Goal: Transaction & Acquisition: Book appointment/travel/reservation

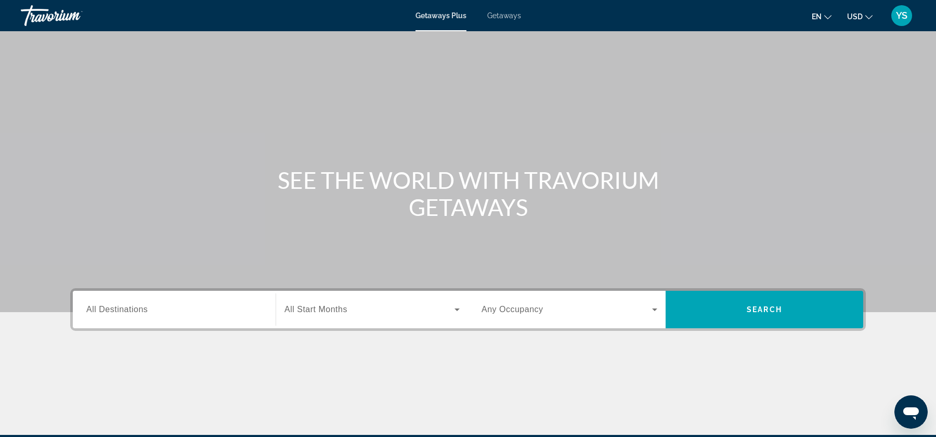
click at [152, 316] on div "Search widget" at bounding box center [174, 310] width 176 height 30
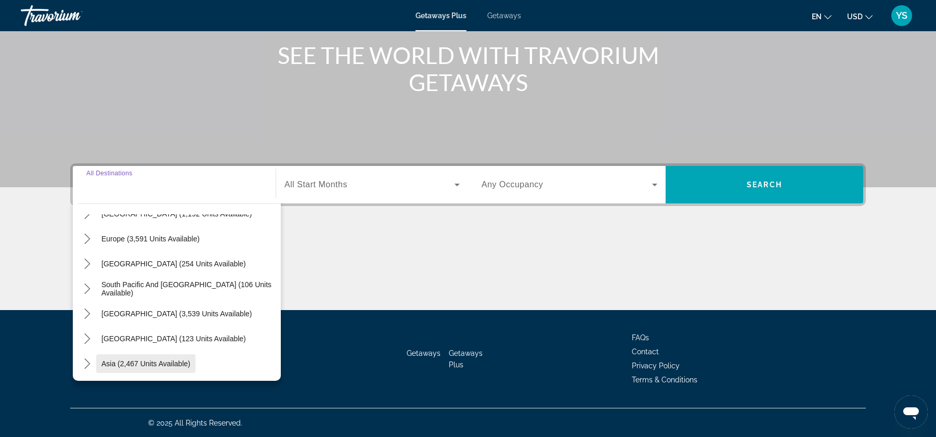
scroll to position [113, 0]
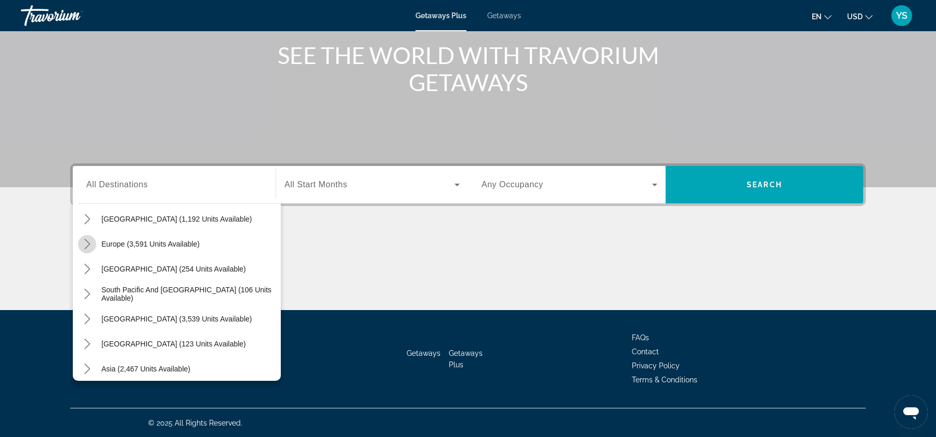
click at [88, 242] on icon "Toggle Europe (3,591 units available) submenu" at bounding box center [87, 244] width 10 height 10
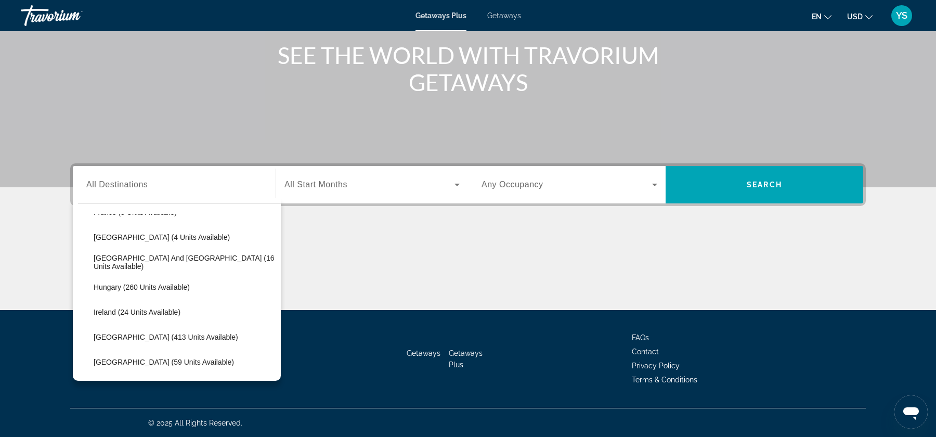
scroll to position [274, 0]
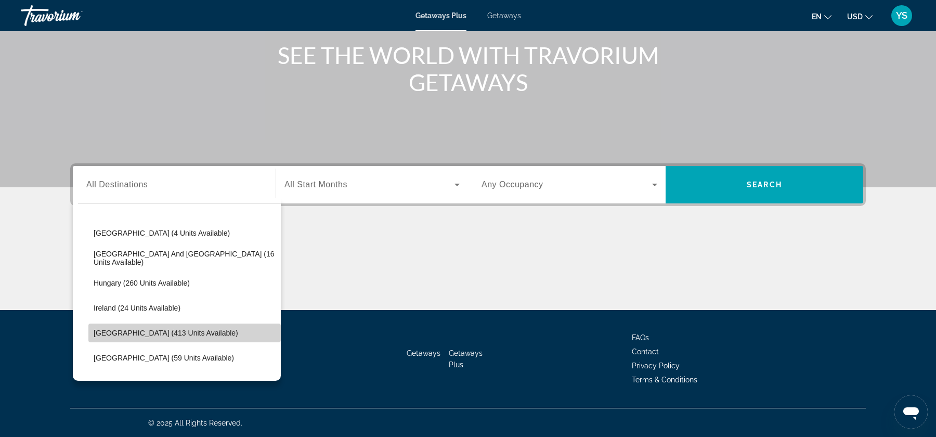
click at [146, 329] on span "[GEOGRAPHIC_DATA] (413 units available)" at bounding box center [166, 333] width 145 height 8
type input "**********"
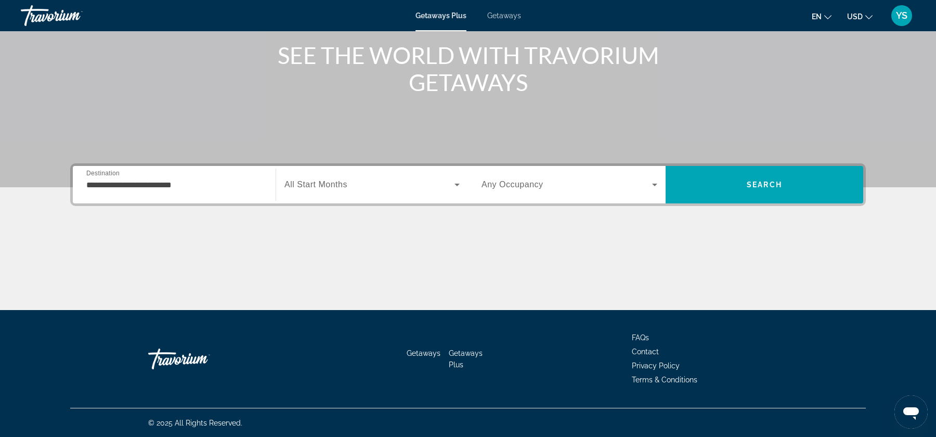
click at [454, 190] on div "Search widget" at bounding box center [371, 184] width 175 height 29
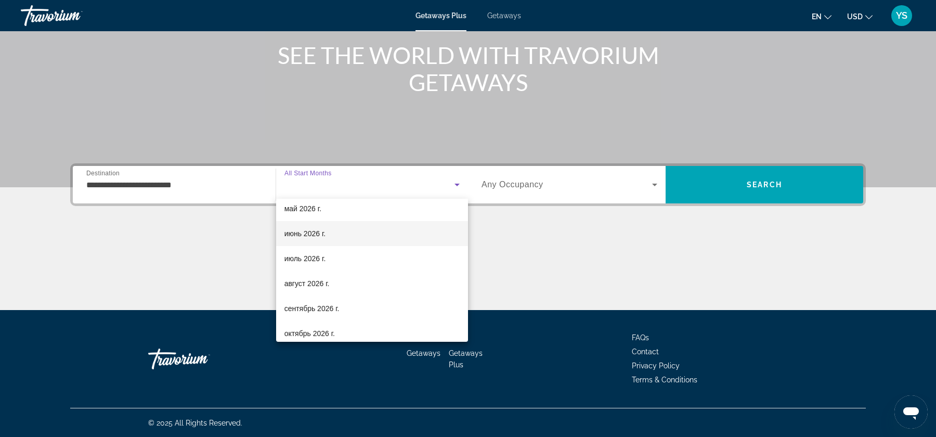
scroll to position [215, 0]
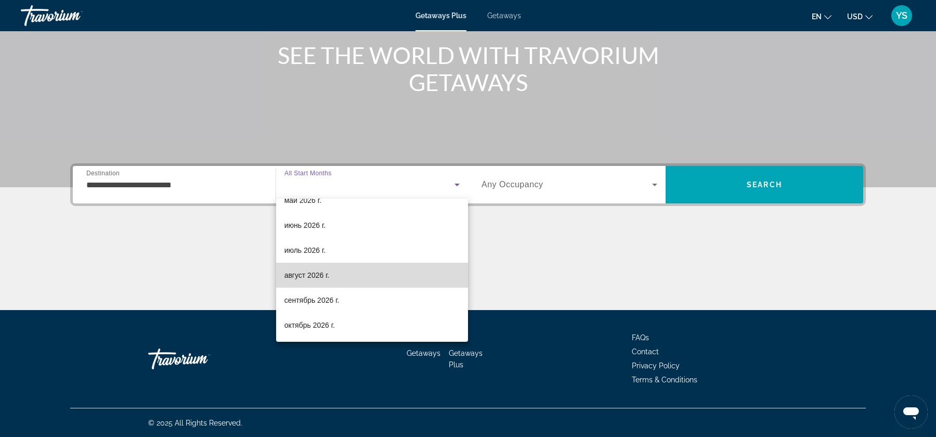
click at [348, 278] on mat-option "август 2026 г." at bounding box center [372, 275] width 192 height 25
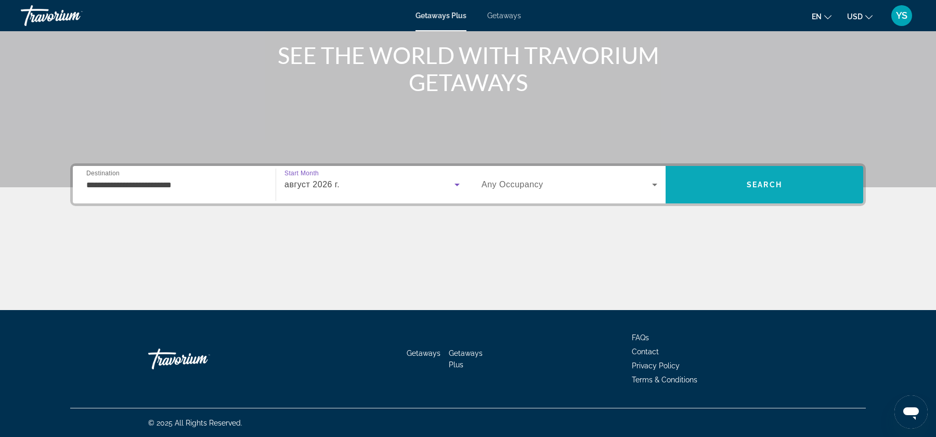
click at [724, 183] on span "Search" at bounding box center [765, 184] width 198 height 25
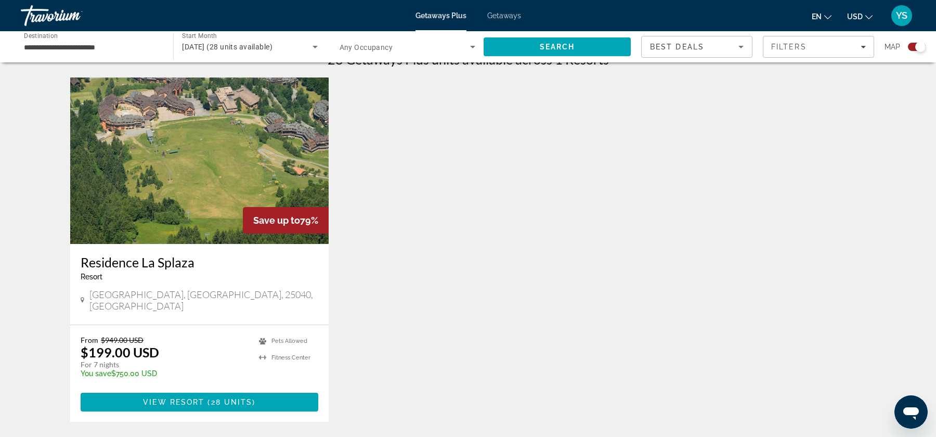
scroll to position [350, 0]
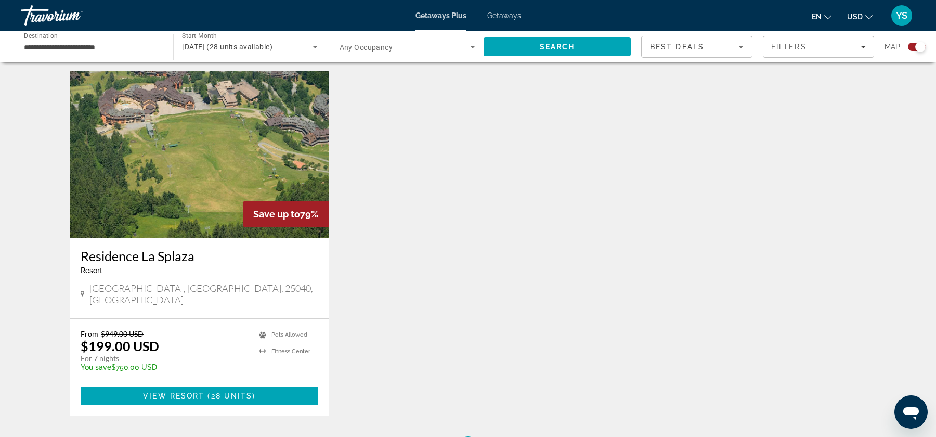
click at [209, 137] on img "Main content" at bounding box center [199, 154] width 258 height 166
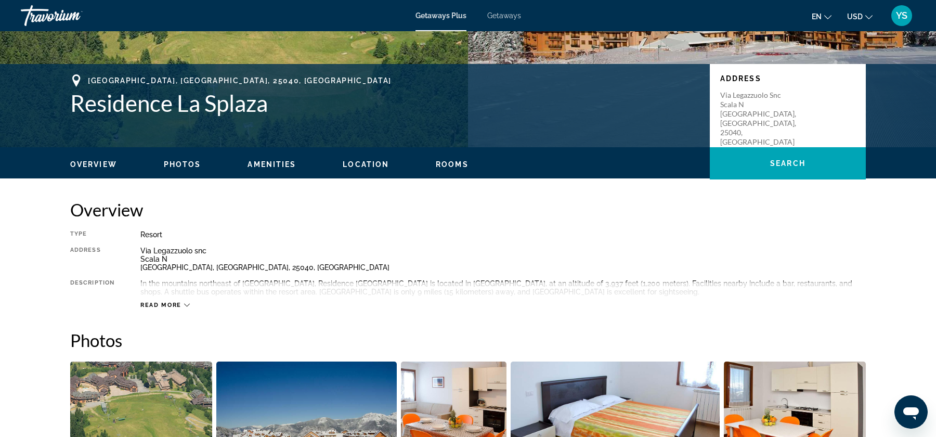
scroll to position [183, 0]
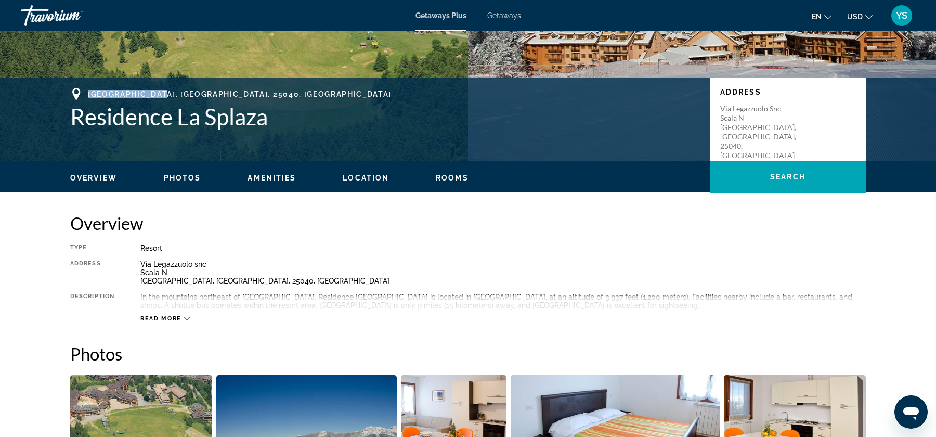
drag, startPoint x: 89, startPoint y: 93, endPoint x: 165, endPoint y: 94, distance: 75.4
click at [165, 94] on span "[GEOGRAPHIC_DATA], [GEOGRAPHIC_DATA], 25040, [GEOGRAPHIC_DATA]" at bounding box center [240, 94] width 304 height 8
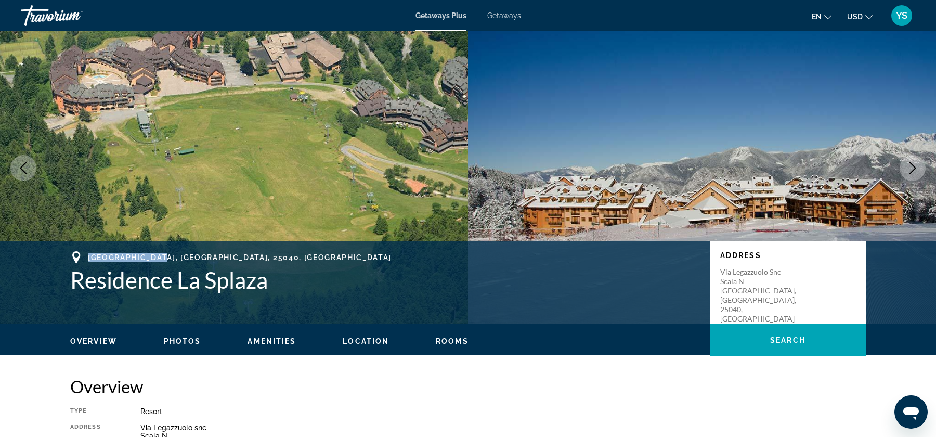
scroll to position [0, 0]
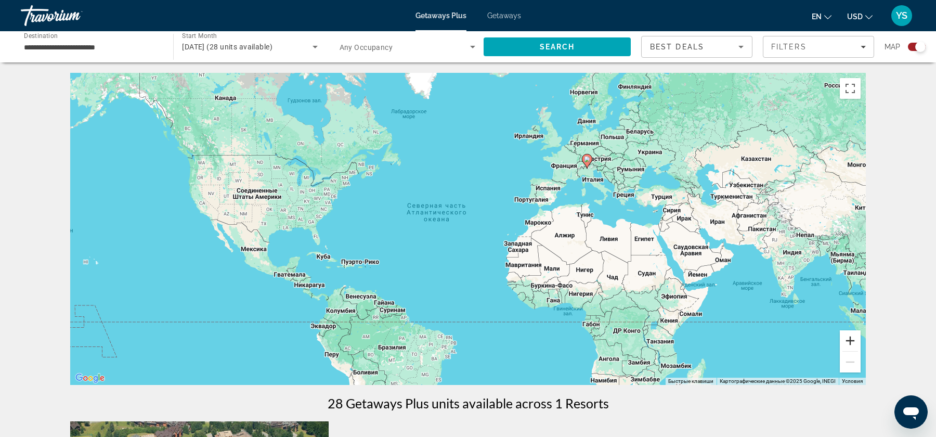
click at [850, 341] on button "Увеличить" at bounding box center [850, 340] width 21 height 21
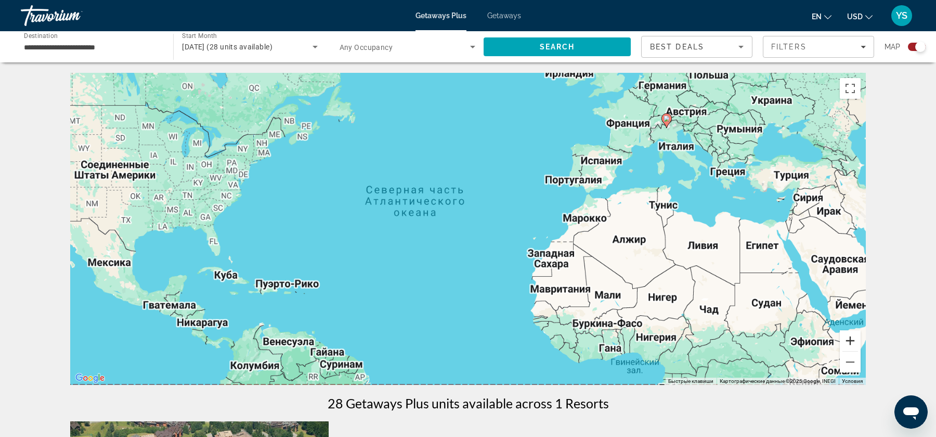
click at [850, 341] on button "Увеличить" at bounding box center [850, 340] width 21 height 21
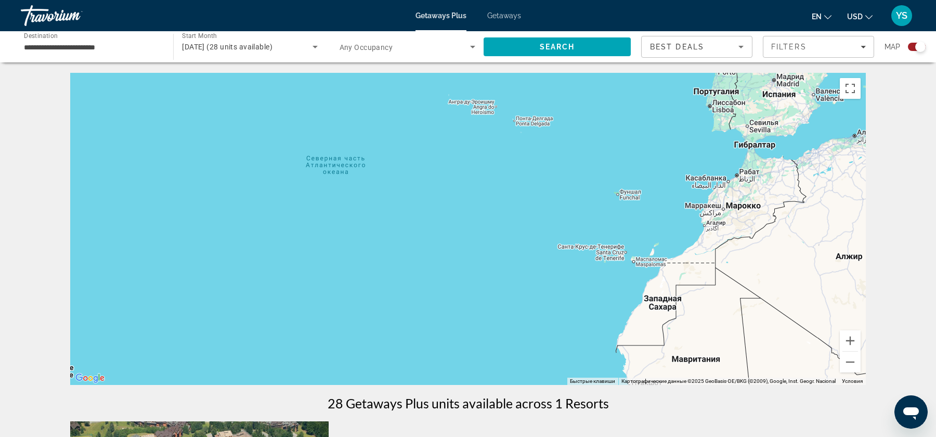
drag, startPoint x: 815, startPoint y: 142, endPoint x: 560, endPoint y: 303, distance: 301.5
click at [560, 303] on div "Main content" at bounding box center [468, 229] width 796 height 312
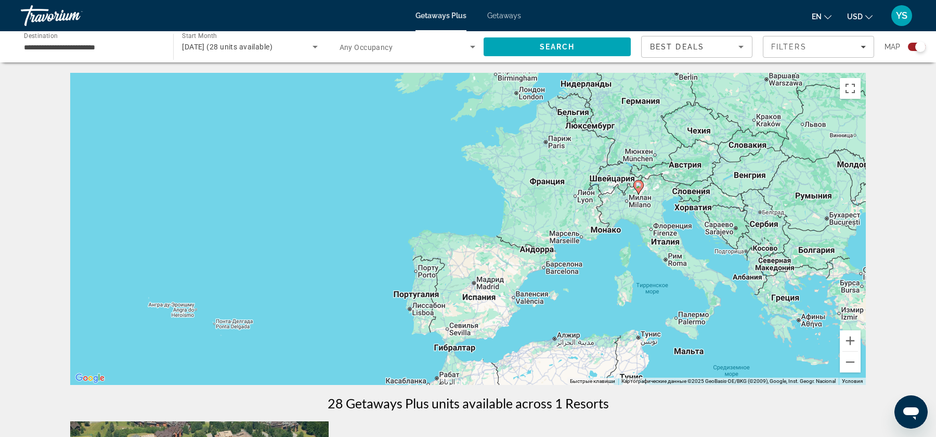
click at [37, 53] on input "**********" at bounding box center [92, 47] width 136 height 12
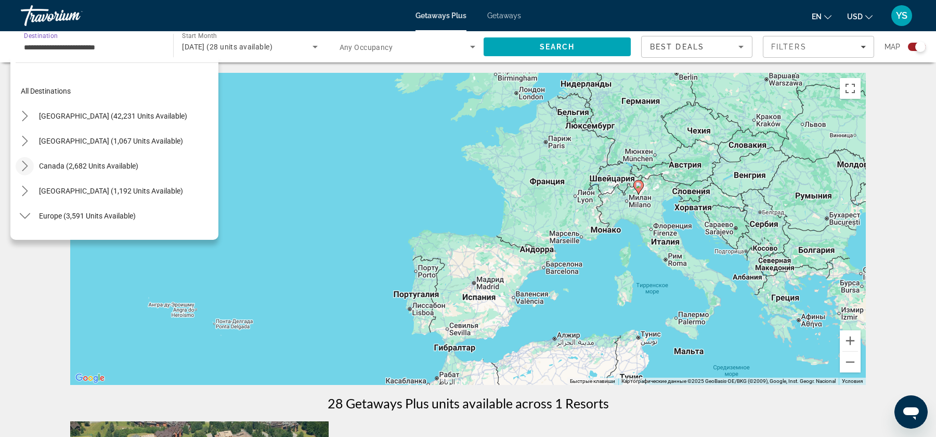
click at [29, 166] on icon "Toggle Canada (2,682 units available) submenu" at bounding box center [25, 166] width 10 height 10
click at [54, 217] on span "[GEOGRAPHIC_DATA] (1,034 units available)" at bounding box center [103, 216] width 144 height 8
type input "**********"
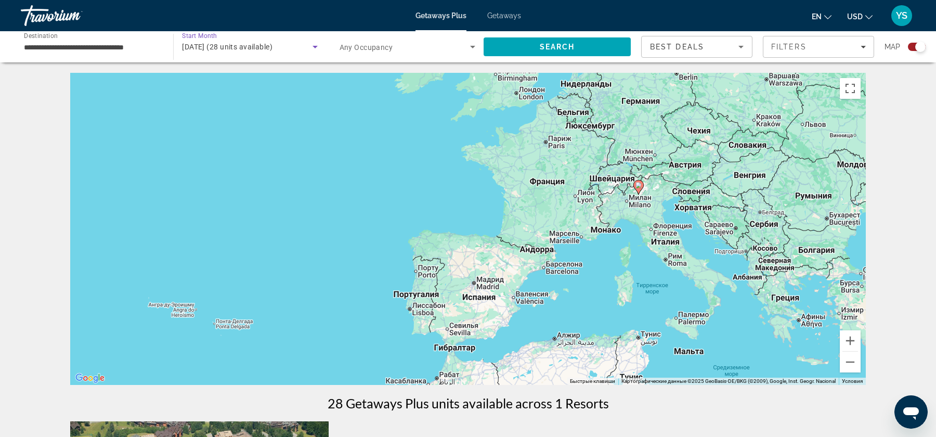
click at [290, 53] on div "[DATE] (28 units available)" at bounding box center [247, 47] width 130 height 12
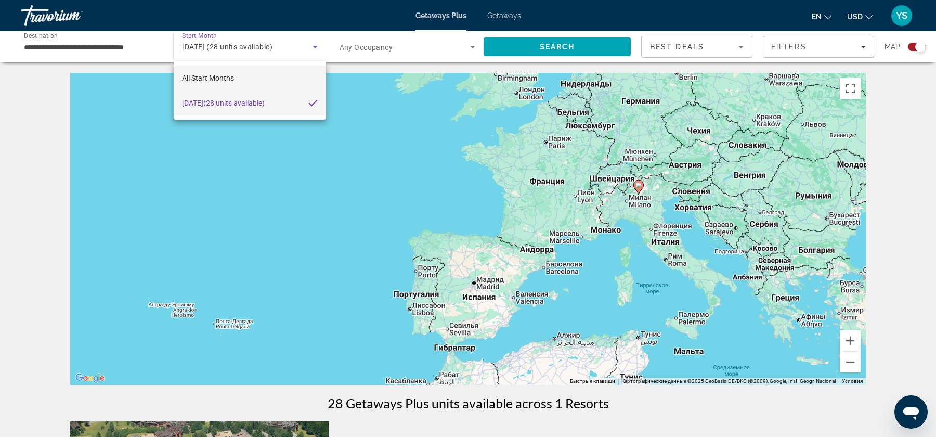
click at [247, 72] on mat-option "All Start Months" at bounding box center [250, 78] width 152 height 25
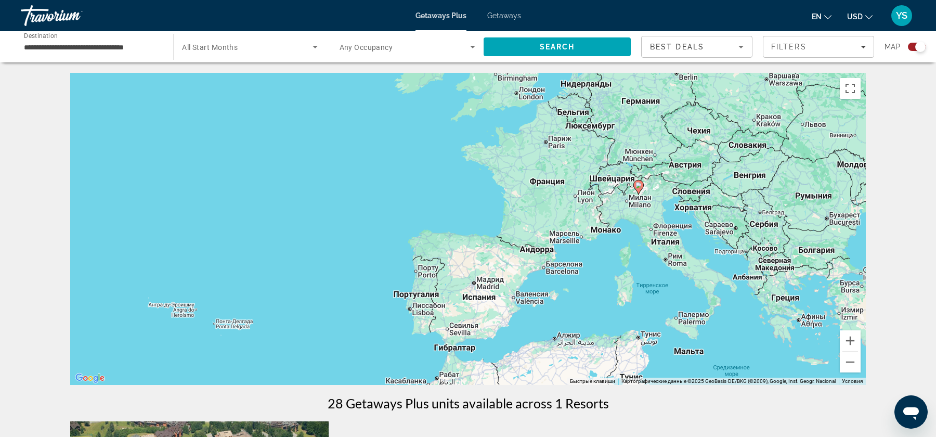
click at [266, 55] on div "Search widget" at bounding box center [249, 46] width 135 height 29
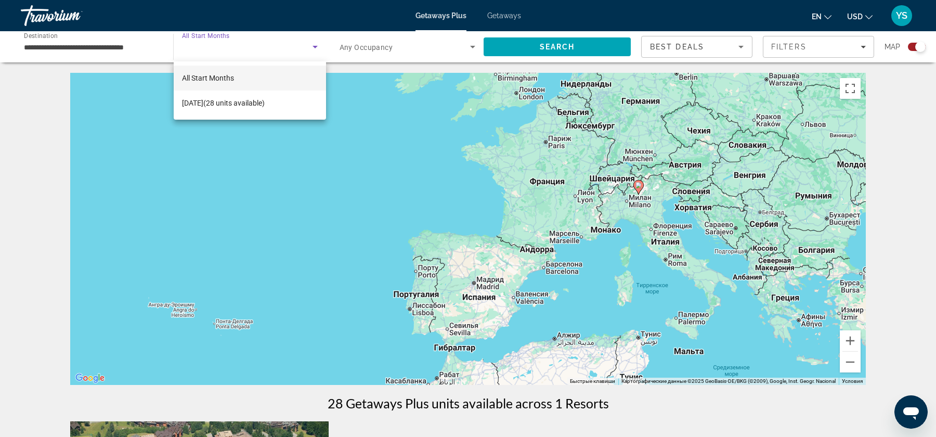
click at [266, 76] on mat-option "All Start Months" at bounding box center [250, 78] width 152 height 25
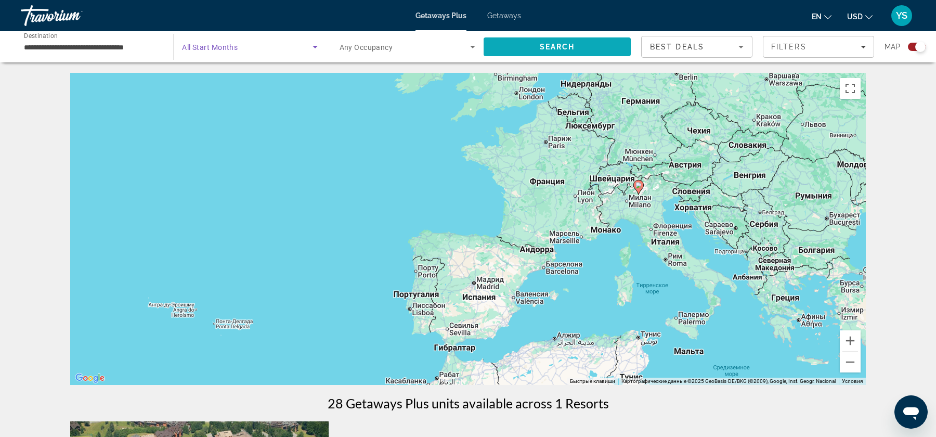
click at [534, 53] on span "Search" at bounding box center [557, 46] width 147 height 25
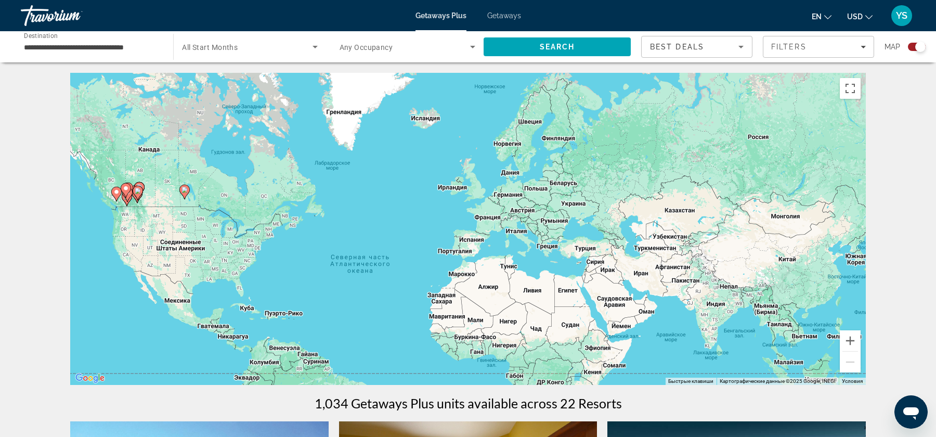
click at [184, 47] on span "All Start Months" at bounding box center [210, 47] width 56 height 8
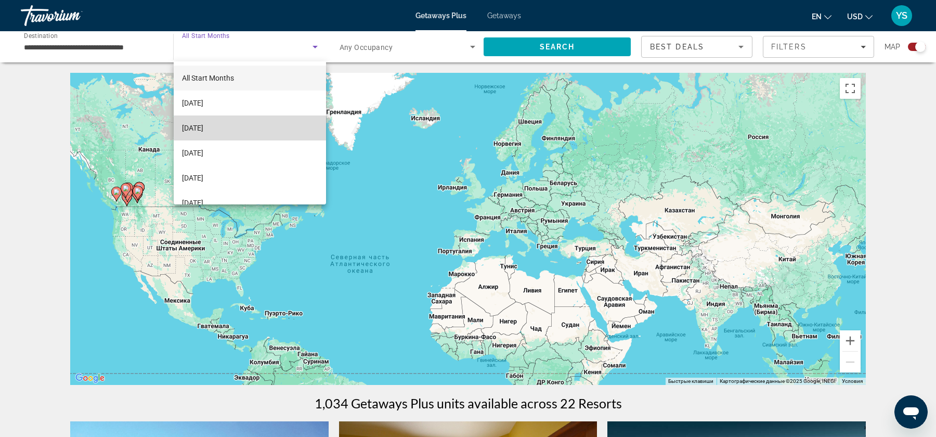
click at [239, 133] on mat-option "[DATE]" at bounding box center [250, 127] width 152 height 25
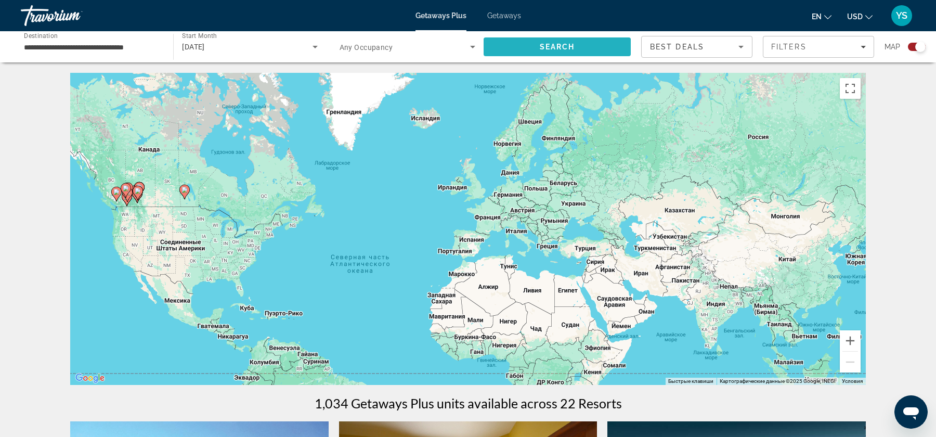
click at [516, 44] on span "Search" at bounding box center [557, 46] width 147 height 25
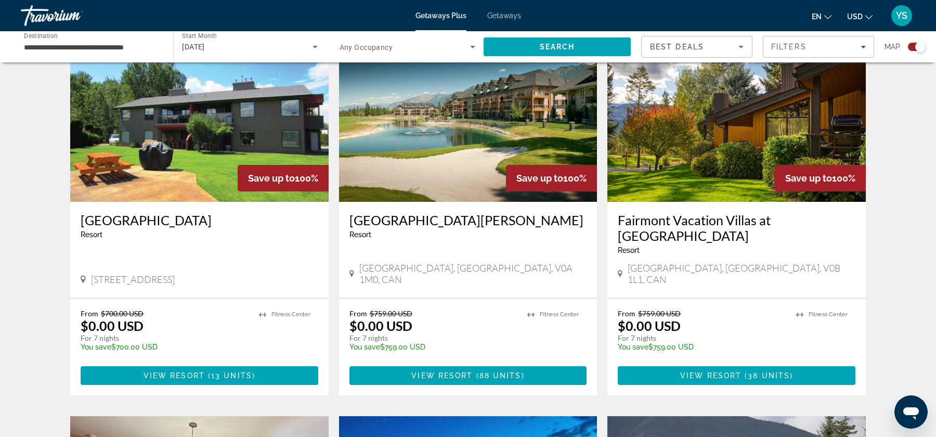
scroll to position [386, 0]
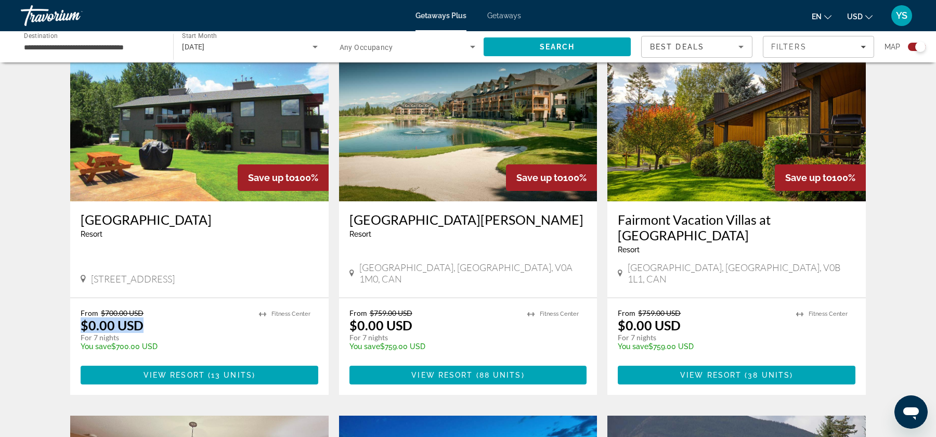
drag, startPoint x: 147, startPoint y: 296, endPoint x: 75, endPoint y: 292, distance: 71.3
click at [75, 298] on div "From $700.00 USD $0.00 USD For 7 nights You save $700.00 USD temp 3 [GEOGRAPHIC…" at bounding box center [199, 346] width 258 height 97
click at [179, 176] on img "Main content" at bounding box center [199, 118] width 258 height 166
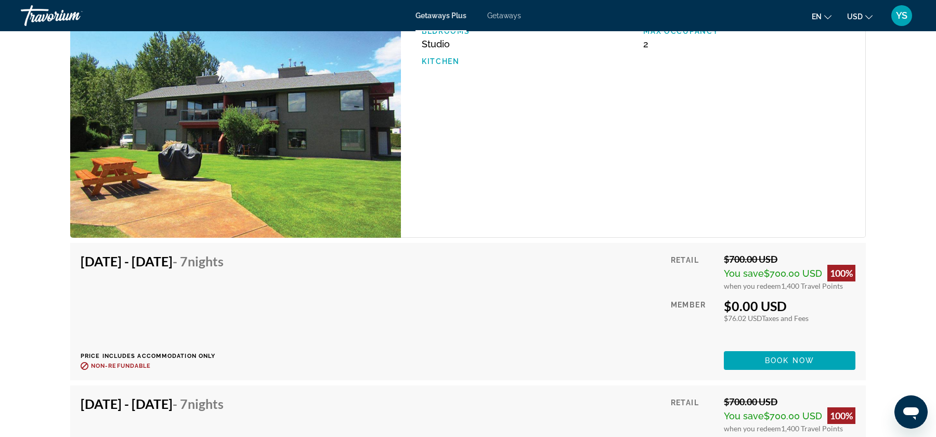
scroll to position [1595, 0]
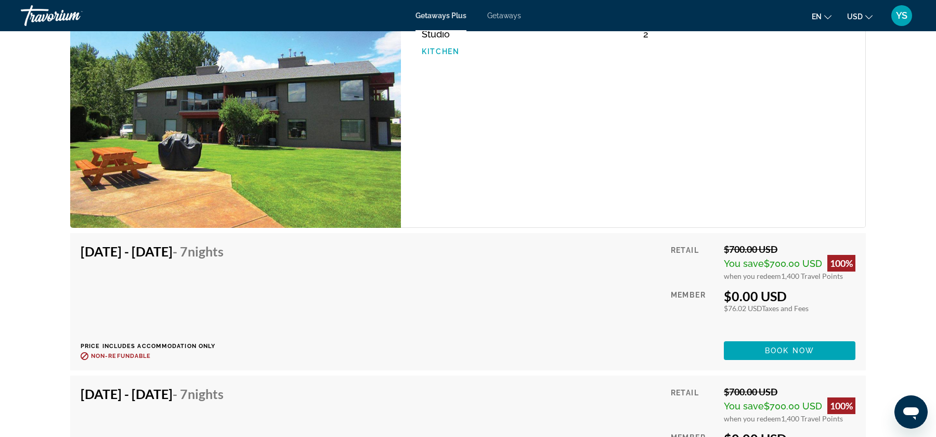
drag, startPoint x: 779, startPoint y: 276, endPoint x: 843, endPoint y: 278, distance: 64.0
click at [843, 278] on div "when you redeem 1,400 Travel Points" at bounding box center [790, 275] width 132 height 9
click at [853, 282] on div "Retail $700.00 USD You save $700.00 USD 100% when you redeem 1,400 Travel Point…" at bounding box center [763, 301] width 185 height 116
drag, startPoint x: 840, startPoint y: 274, endPoint x: 720, endPoint y: 276, distance: 120.1
click at [720, 276] on div "Retail $700.00 USD You save $700.00 USD 100% when you redeem 1,400 Travel Point…" at bounding box center [763, 301] width 185 height 116
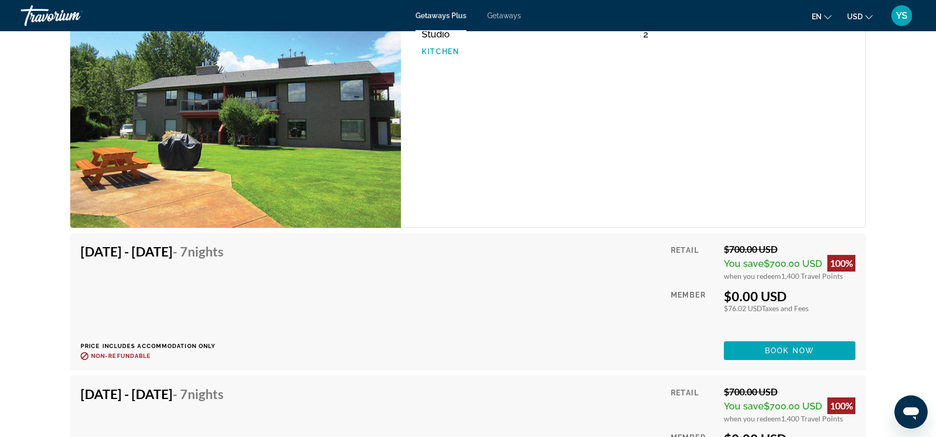
click at [814, 286] on div "Retail $700.00 USD You save $700.00 USD 100% when you redeem 1,400 Travel Point…" at bounding box center [763, 301] width 185 height 116
drag, startPoint x: 723, startPoint y: 306, endPoint x: 812, endPoint y: 304, distance: 89.5
click at [812, 304] on div "$76.02 USD Taxes and Fees" at bounding box center [790, 308] width 132 height 9
click at [730, 307] on div "$76.02 USD Taxes and Fees" at bounding box center [790, 308] width 132 height 9
drag, startPoint x: 723, startPoint y: 308, endPoint x: 813, endPoint y: 310, distance: 90.0
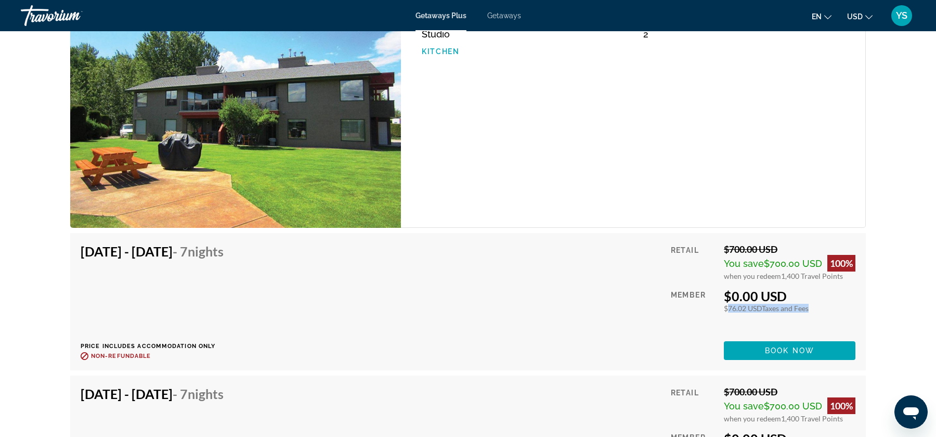
click at [813, 310] on div "$76.02 USD Taxes and Fees" at bounding box center [790, 308] width 132 height 9
drag, startPoint x: 777, startPoint y: 269, endPoint x: 828, endPoint y: 276, distance: 51.0
click at [828, 276] on div "$700.00 USD You save $700.00 USD 100% when you redeem 1,400 Travel Points" at bounding box center [790, 261] width 132 height 37
click at [835, 279] on div "Retail $700.00 USD You save $700.00 USD 100% when you redeem 1,400 Travel Point…" at bounding box center [763, 301] width 185 height 116
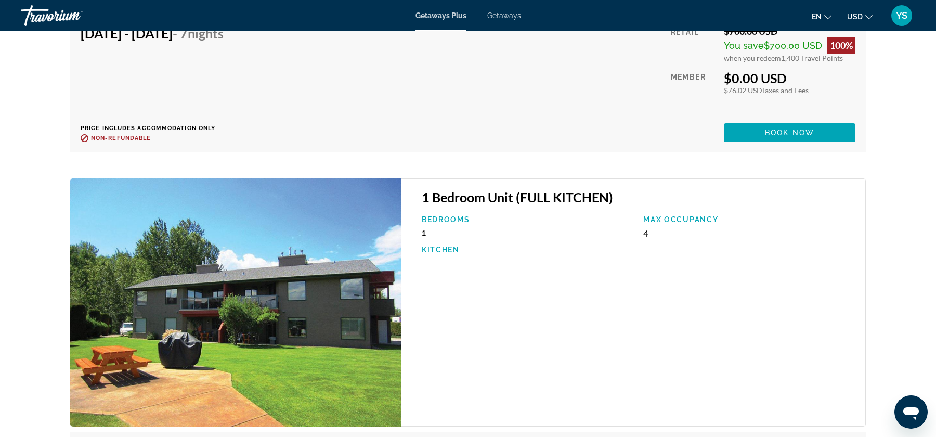
scroll to position [2281, 0]
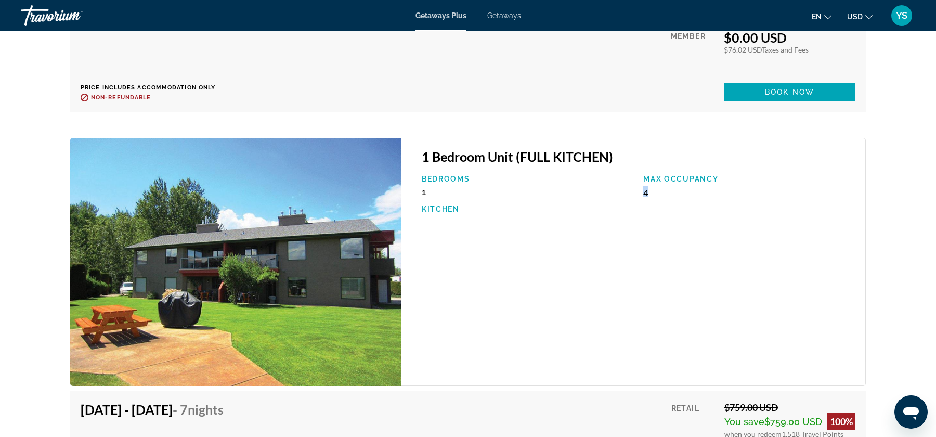
drag, startPoint x: 649, startPoint y: 190, endPoint x: 642, endPoint y: 190, distance: 7.3
click at [642, 190] on div "Max Occupancy 4" at bounding box center [749, 186] width 222 height 22
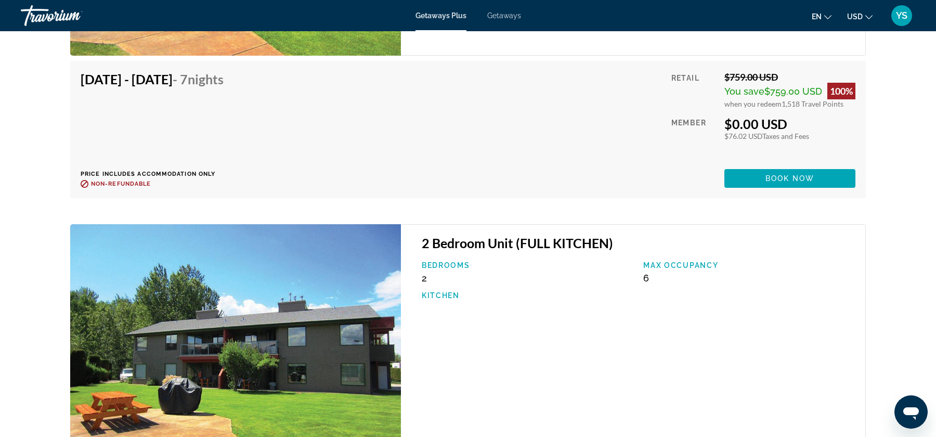
scroll to position [2615, 0]
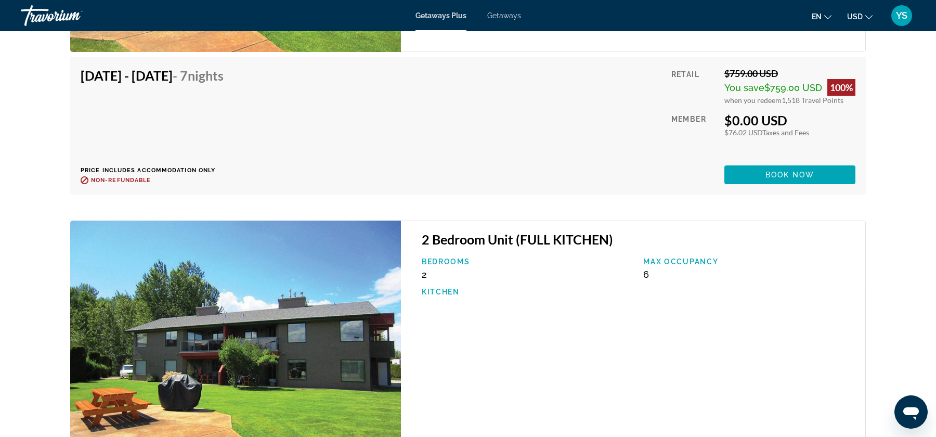
click at [430, 273] on div "Bedrooms 2" at bounding box center [528, 268] width 222 height 22
drag, startPoint x: 653, startPoint y: 273, endPoint x: 634, endPoint y: 284, distance: 21.7
click at [634, 284] on div "Bedrooms 2 Max Occupancy 6 Kitchen" at bounding box center [639, 281] width 444 height 49
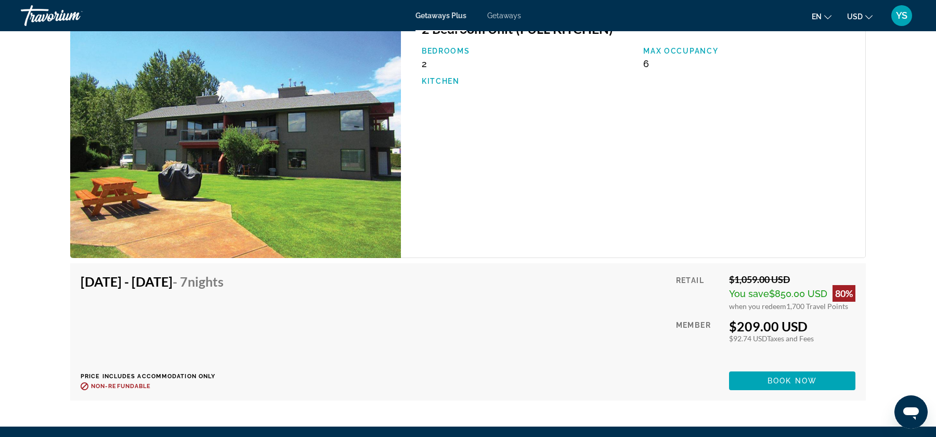
scroll to position [2828, 0]
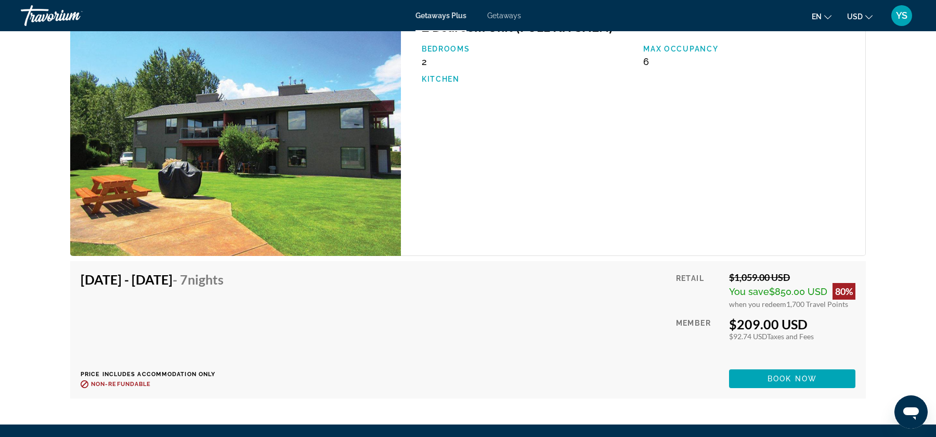
drag, startPoint x: 735, startPoint y: 320, endPoint x: 803, endPoint y: 328, distance: 68.6
click at [803, 328] on div "$209.00 USD" at bounding box center [792, 324] width 126 height 16
drag, startPoint x: 733, startPoint y: 336, endPoint x: 773, endPoint y: 341, distance: 40.3
click at [773, 341] on div "Retail $1,059.00 USD You save $850.00 USD 80% when you redeem 1,700 Travel Poin…" at bounding box center [765, 329] width 179 height 116
click at [775, 329] on div "$209.00 USD" at bounding box center [792, 324] width 126 height 16
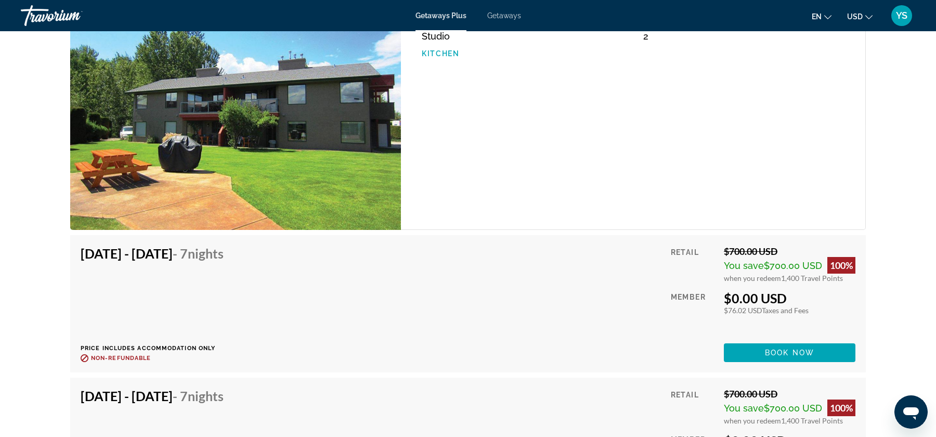
scroll to position [1426, 0]
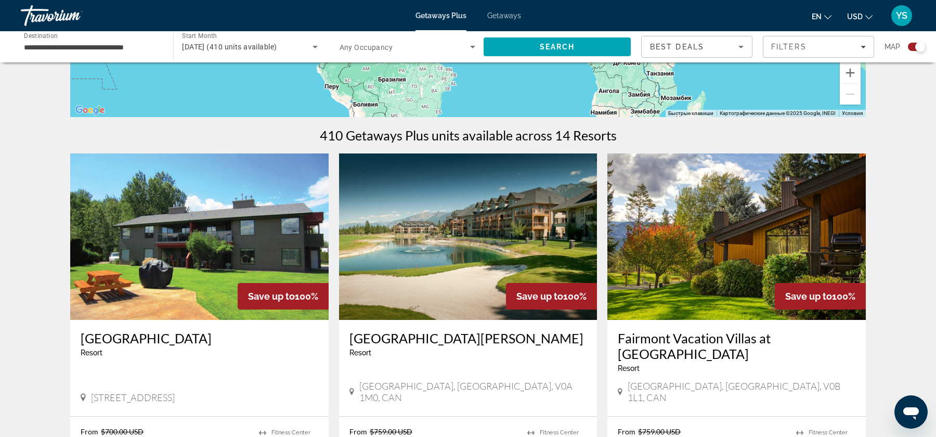
scroll to position [313, 0]
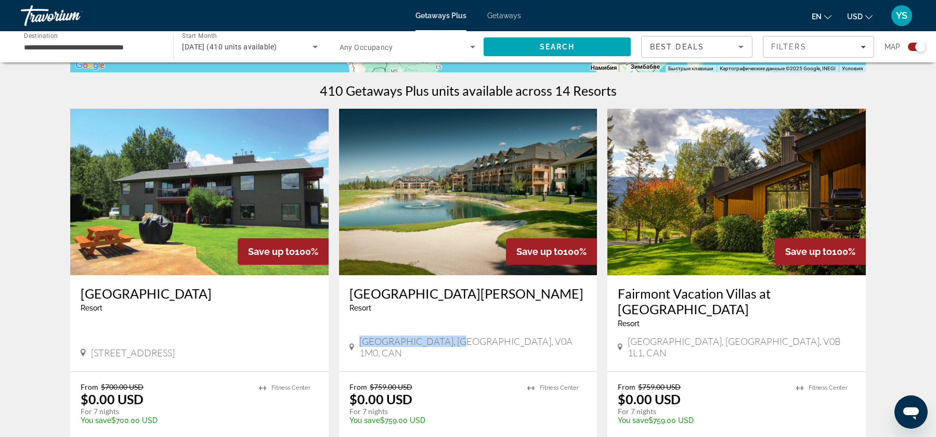
drag, startPoint x: 359, startPoint y: 327, endPoint x: 450, endPoint y: 328, distance: 91.5
click at [450, 335] on div "[GEOGRAPHIC_DATA], [GEOGRAPHIC_DATA], V0A 1M0, CAN" at bounding box center [468, 346] width 238 height 23
drag, startPoint x: 630, startPoint y: 325, endPoint x: 716, endPoint y: 326, distance: 85.8
click at [716, 335] on span "[GEOGRAPHIC_DATA], [GEOGRAPHIC_DATA], V0B 1L1, CAN" at bounding box center [742, 346] width 228 height 23
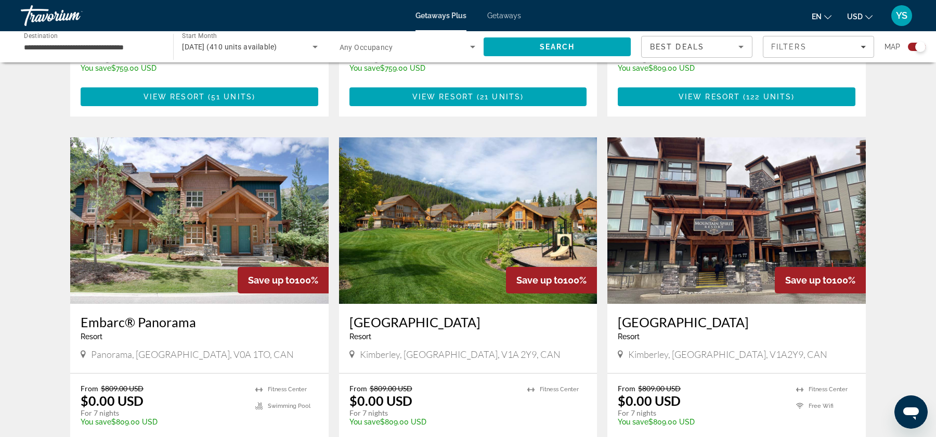
scroll to position [1048, 0]
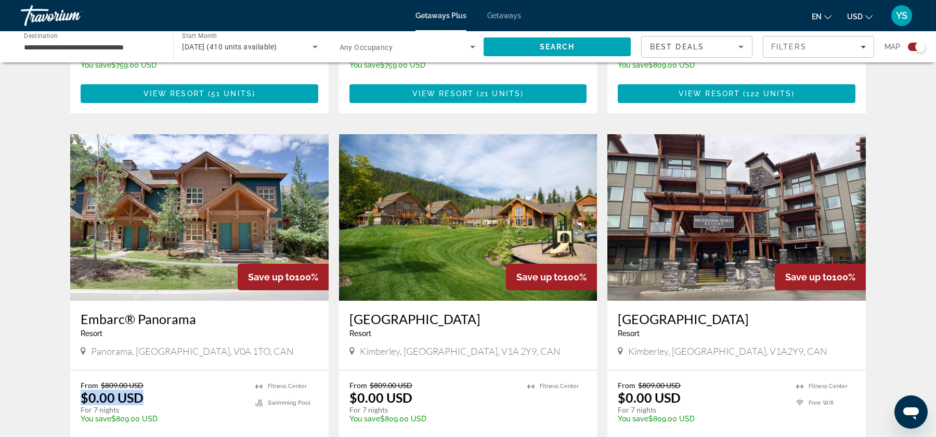
drag, startPoint x: 165, startPoint y: 343, endPoint x: 81, endPoint y: 338, distance: 84.9
click at [81, 381] on div "From $809.00 USD $0.00 USD For 7 nights You save $809.00 USD temp" at bounding box center [163, 405] width 164 height 49
drag, startPoint x: 419, startPoint y: 340, endPoint x: 348, endPoint y: 334, distance: 71.0
click at [348, 370] on div "From $809.00 USD $0.00 USD For 7 nights You save $809.00 USD temp 1 [GEOGRAPHIC…" at bounding box center [468, 418] width 258 height 97
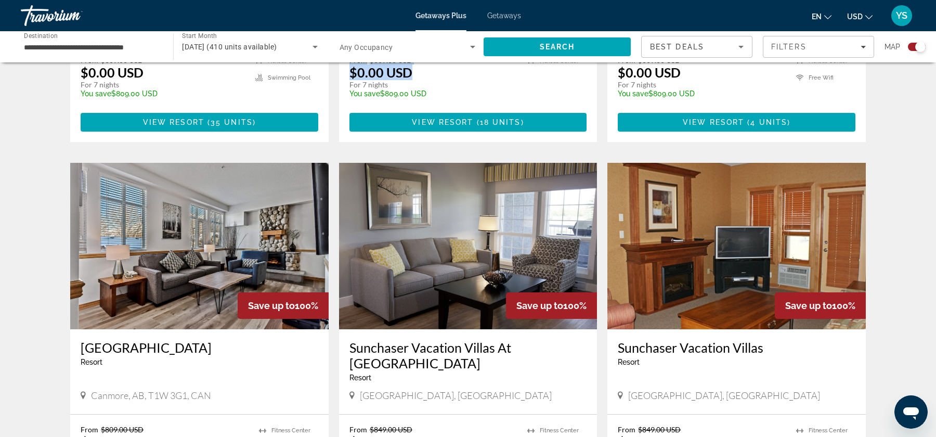
scroll to position [1363, 0]
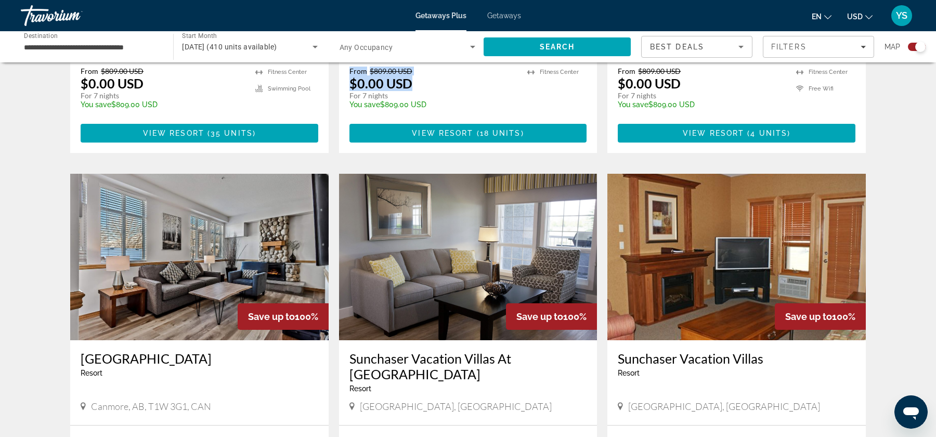
click at [228, 234] on img "Main content" at bounding box center [199, 257] width 258 height 166
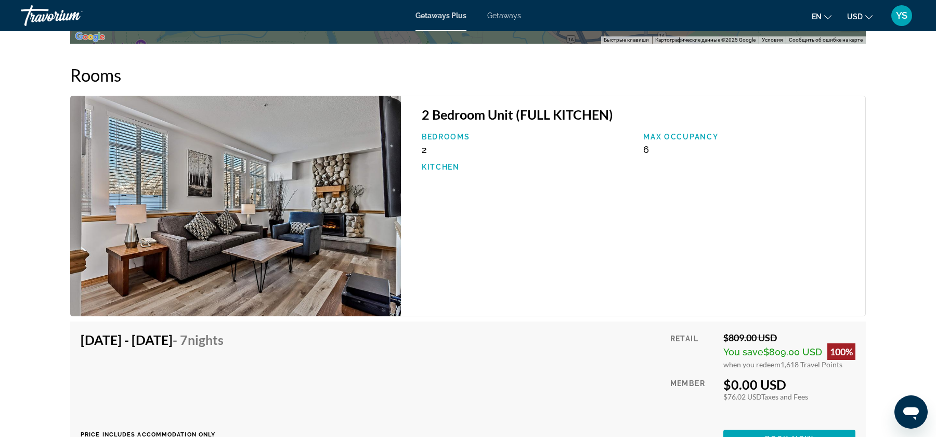
scroll to position [1403, 0]
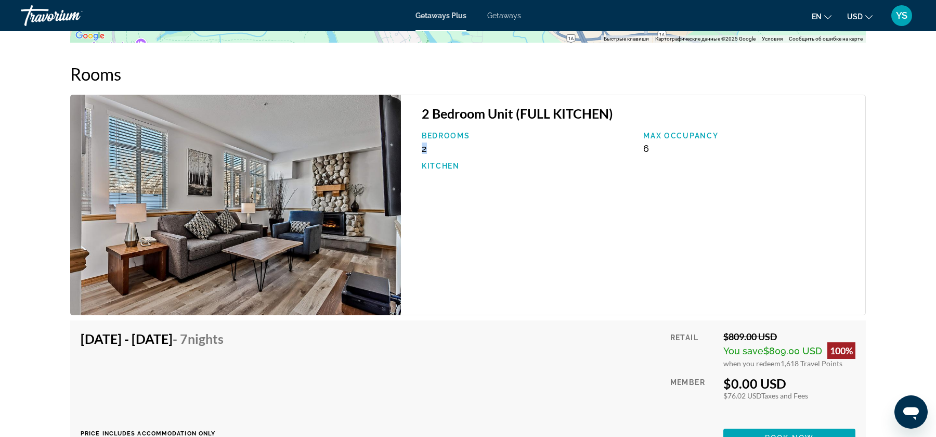
drag, startPoint x: 435, startPoint y: 144, endPoint x: 416, endPoint y: 146, distance: 19.4
click at [416, 146] on div "2 Bedroom Unit (FULL KITCHEN) Bedrooms 2 Max Occupancy 6 Kitchen" at bounding box center [633, 205] width 465 height 221
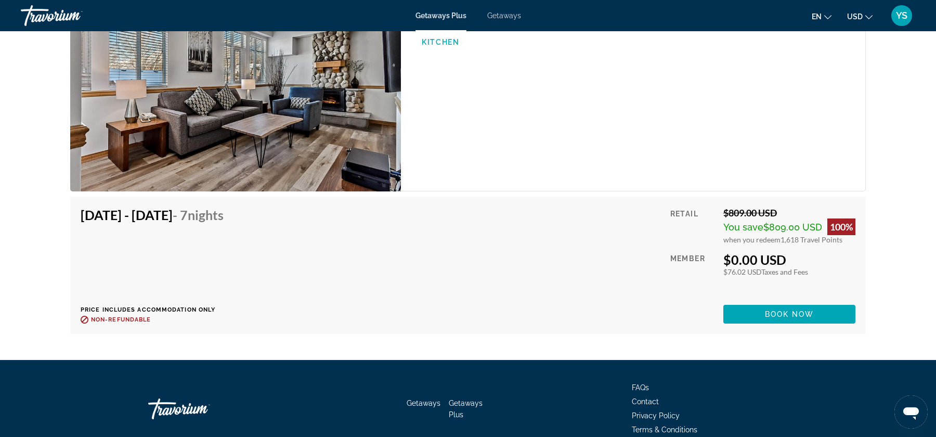
scroll to position [1540, 0]
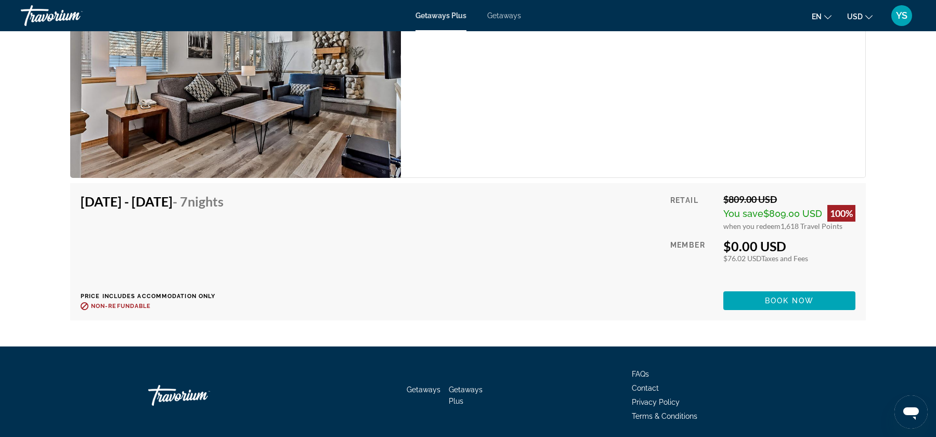
drag, startPoint x: 729, startPoint y: 255, endPoint x: 792, endPoint y: 258, distance: 63.6
click at [792, 258] on div "$76.02 USD Taxes and Fees" at bounding box center [789, 258] width 132 height 9
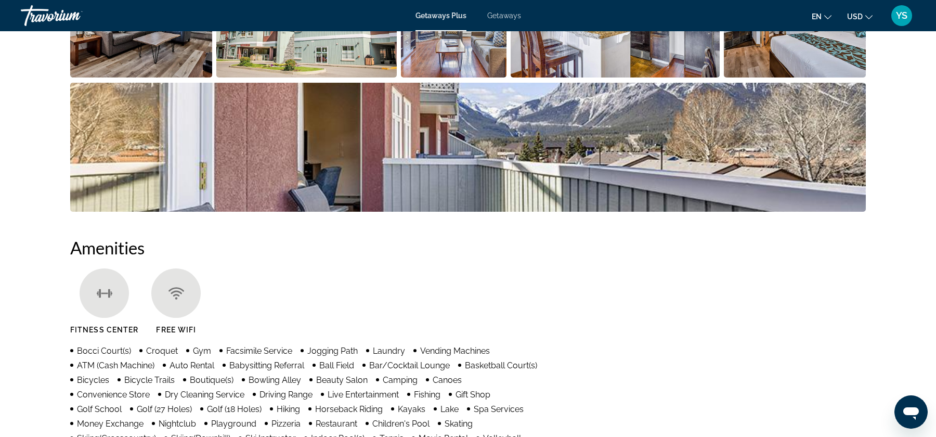
scroll to position [425, 0]
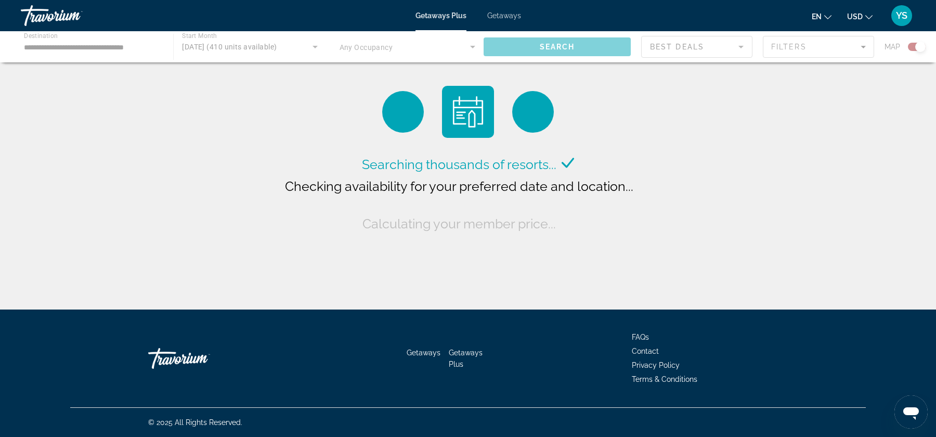
click at [76, 49] on div "Main content" at bounding box center [468, 46] width 936 height 31
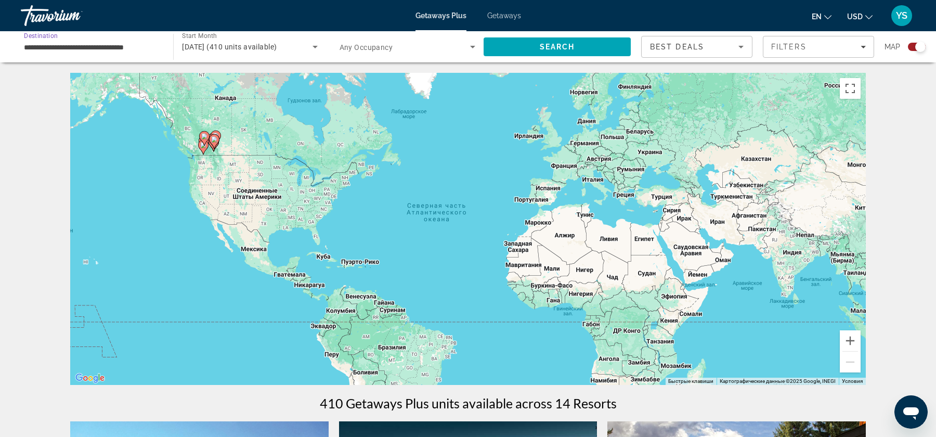
click at [76, 49] on input "**********" at bounding box center [92, 47] width 136 height 12
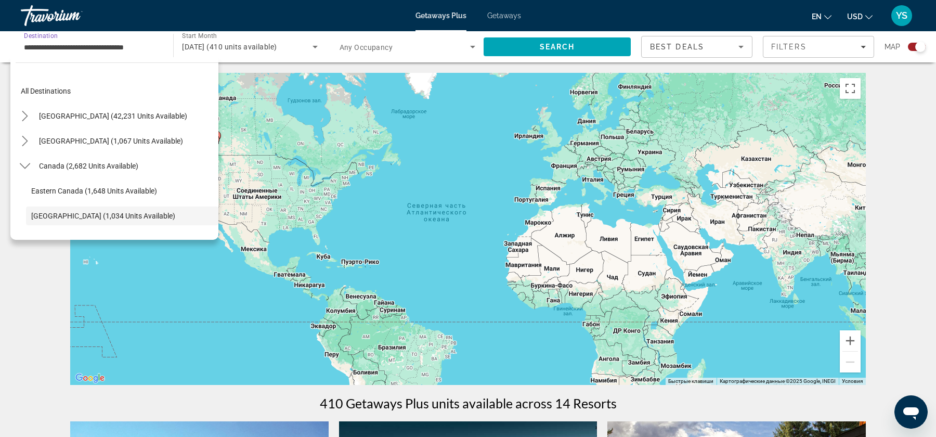
scroll to position [61, 0]
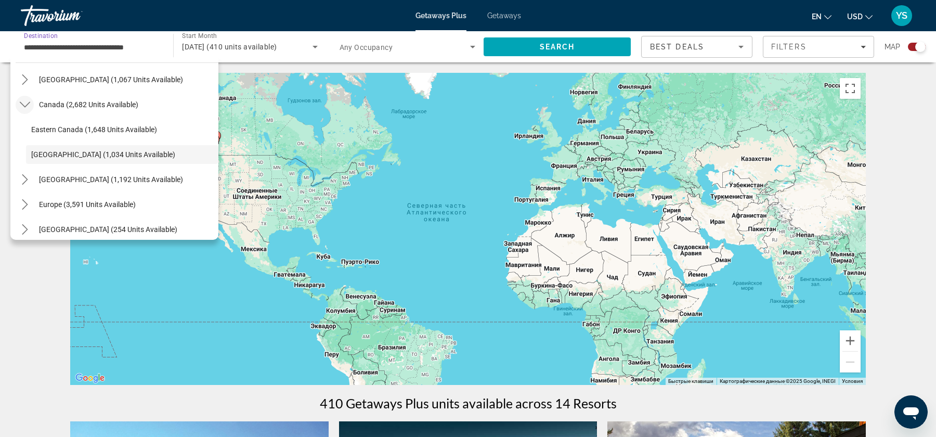
click at [27, 105] on icon "Toggle Canada (2,682 units available) submenu" at bounding box center [25, 104] width 10 height 10
click at [24, 156] on icon "Toggle Europe (3,591 units available) submenu" at bounding box center [25, 154] width 6 height 10
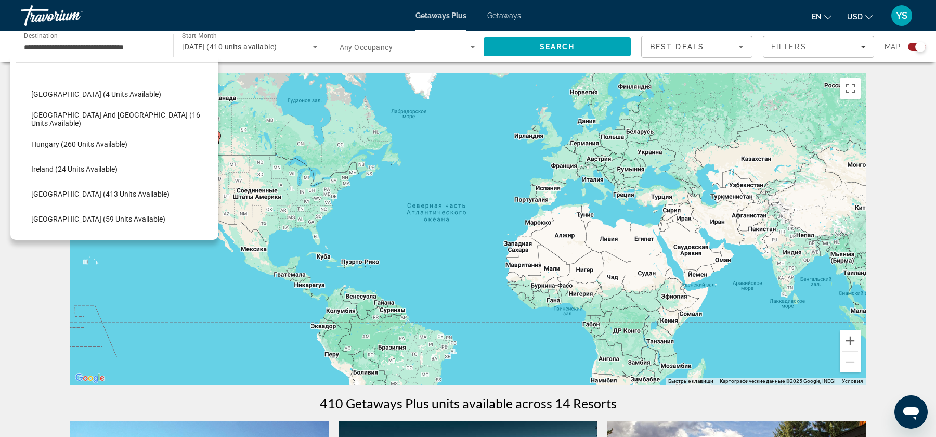
scroll to position [275, 0]
click at [81, 185] on span "Select destination: Italy (413 units available)" at bounding box center [122, 190] width 192 height 25
type input "**********"
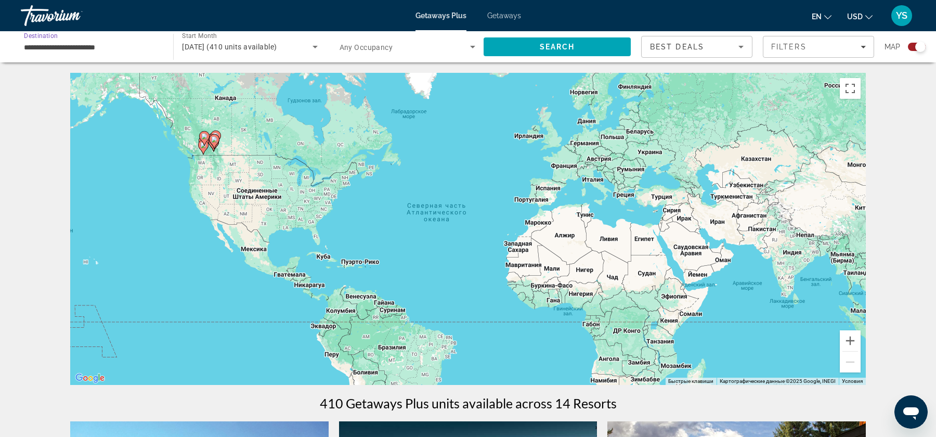
click at [300, 41] on div "[DATE] (410 units available)" at bounding box center [247, 47] width 130 height 12
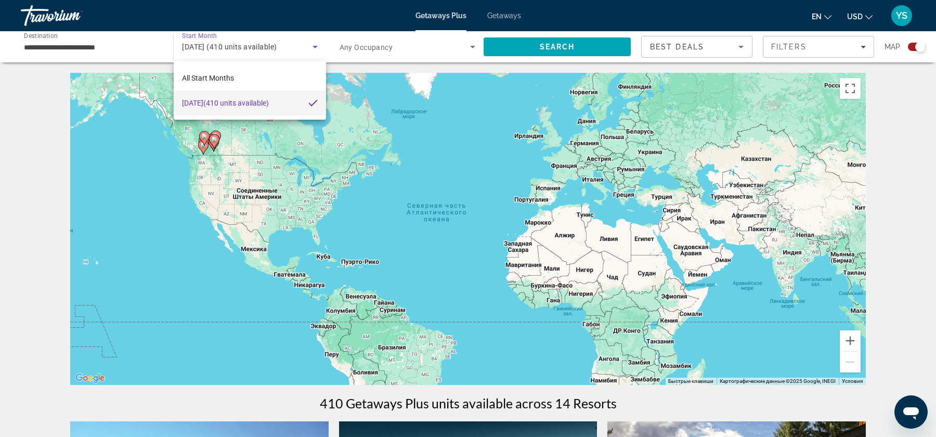
click at [529, 48] on div at bounding box center [468, 218] width 936 height 437
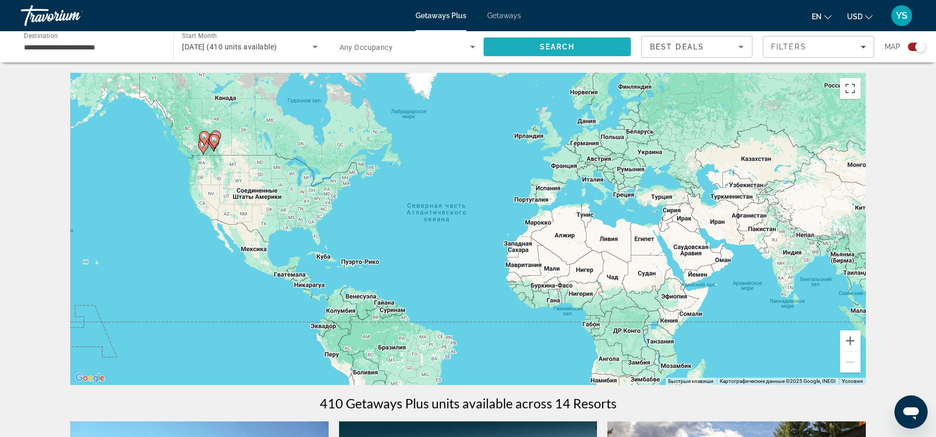
click at [529, 48] on span "Search" at bounding box center [557, 46] width 147 height 25
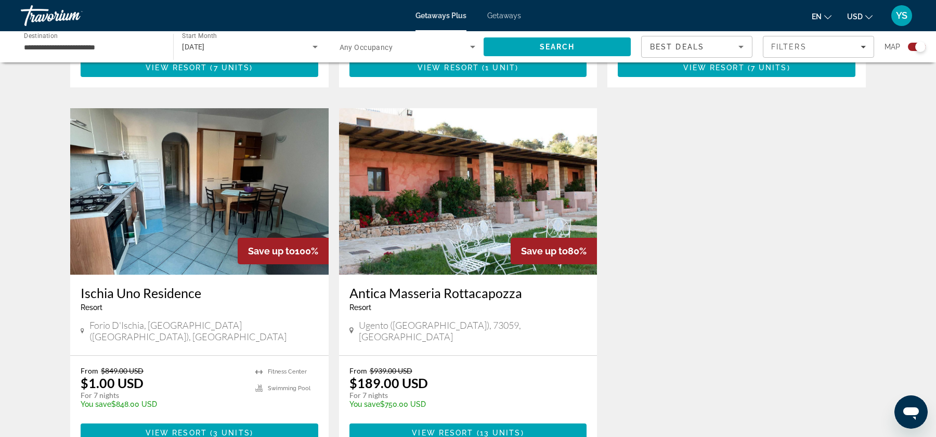
scroll to position [688, 0]
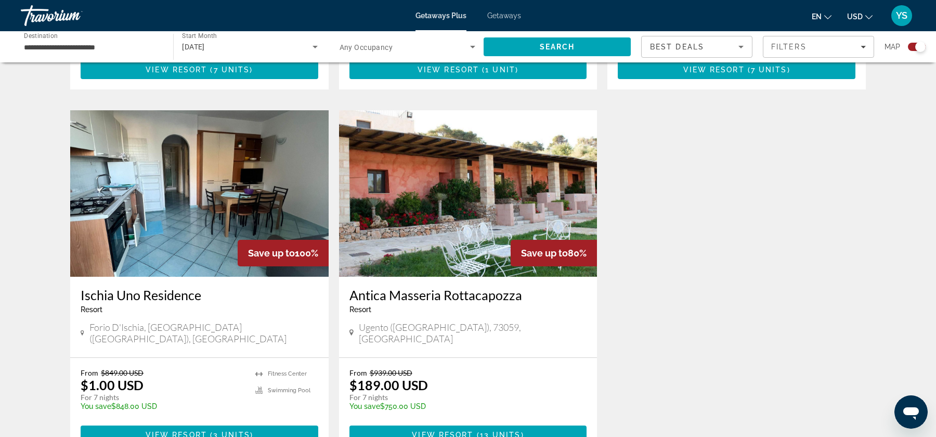
click at [470, 220] on img "Main content" at bounding box center [468, 193] width 258 height 166
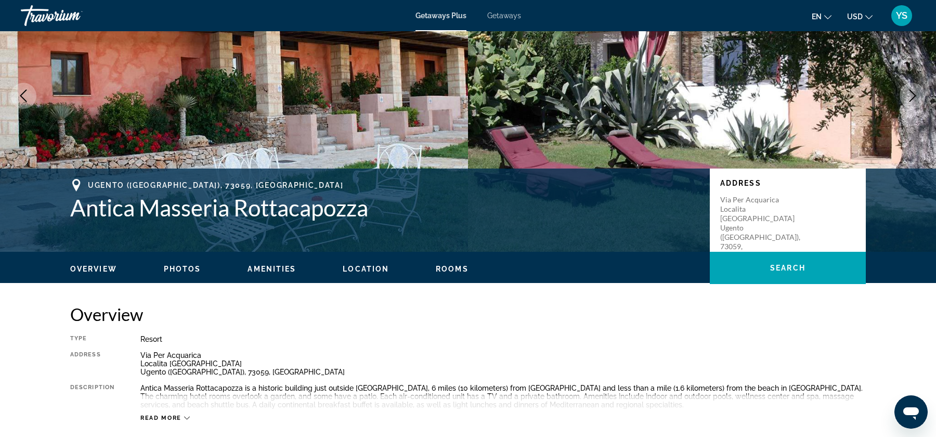
scroll to position [71, 0]
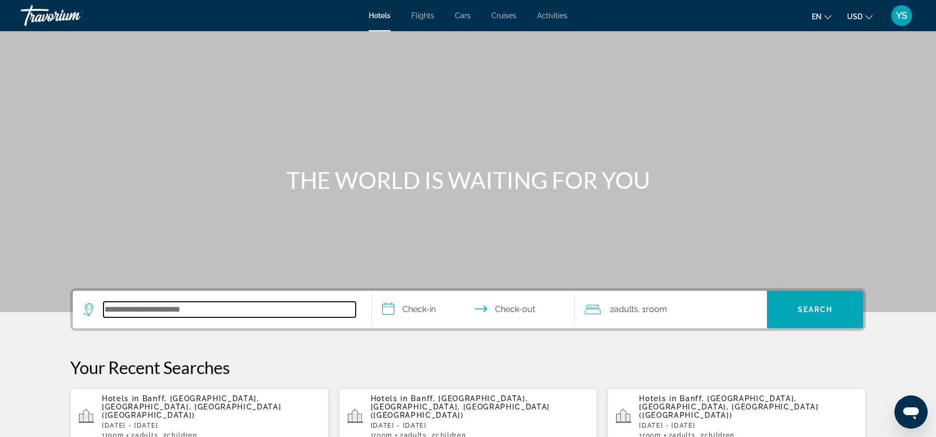
click at [218, 303] on input "Search hotel destination" at bounding box center [229, 310] width 252 height 16
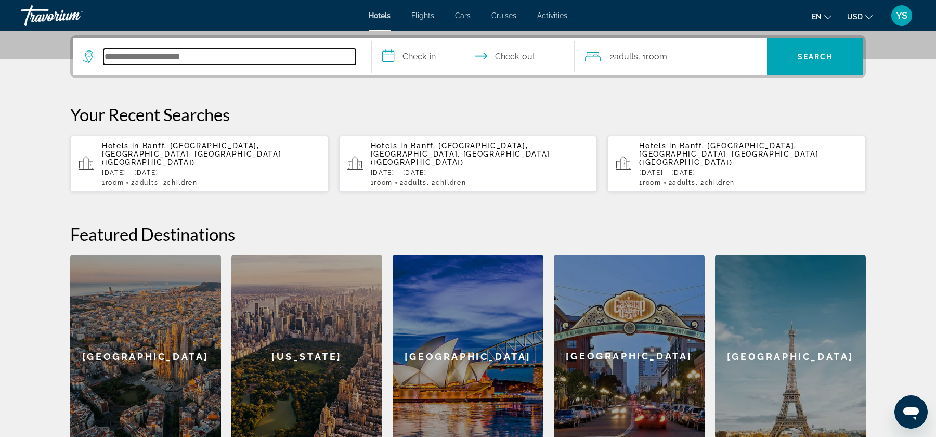
scroll to position [254, 0]
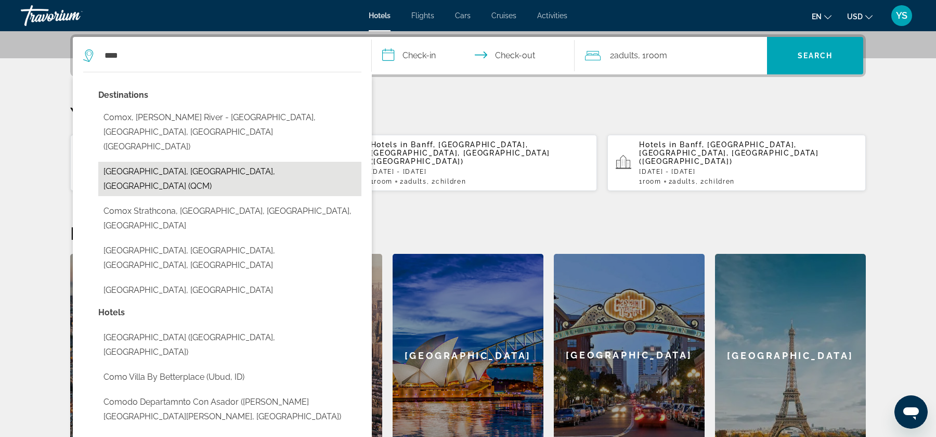
click at [201, 162] on button "Como, Lake Como, Italy (QCM)" at bounding box center [229, 179] width 263 height 34
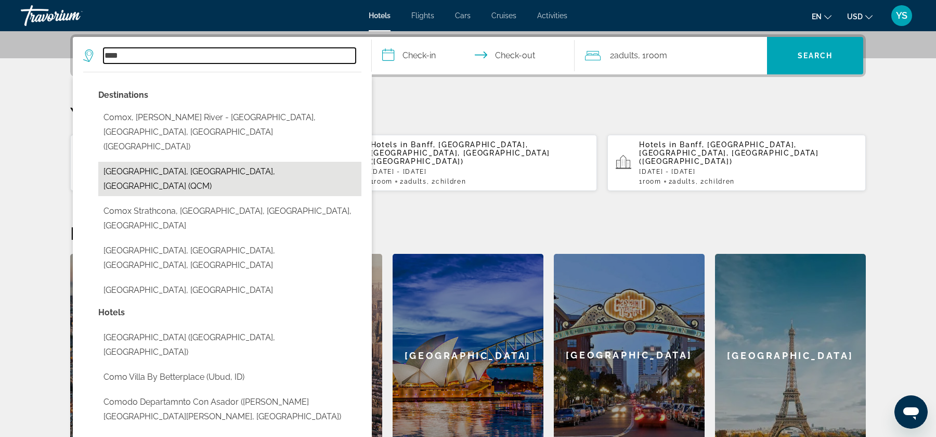
type input "**********"
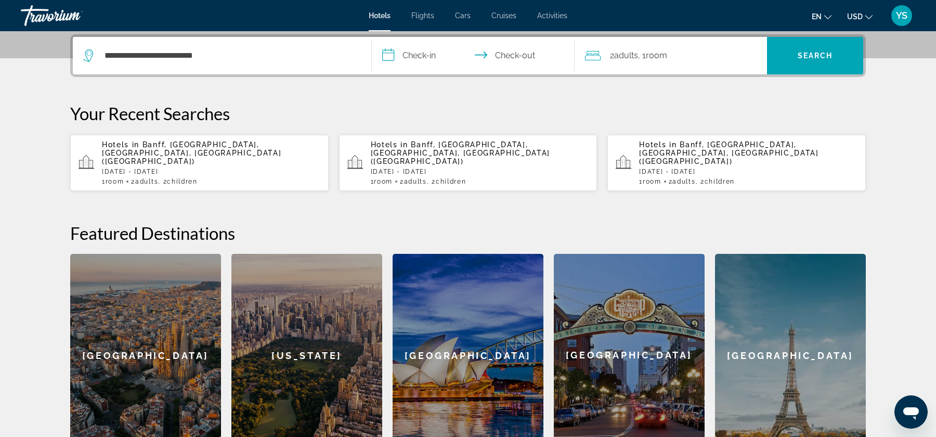
click at [439, 51] on input "**********" at bounding box center [475, 57] width 207 height 41
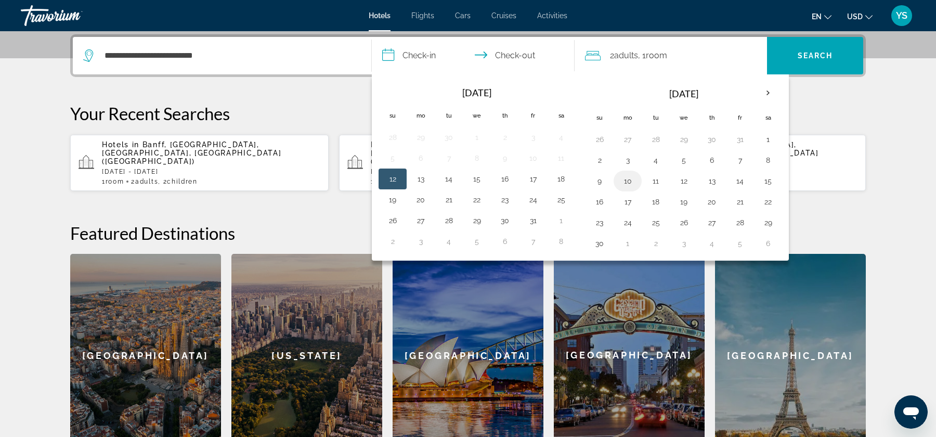
click at [624, 178] on button "10" at bounding box center [627, 181] width 17 height 15
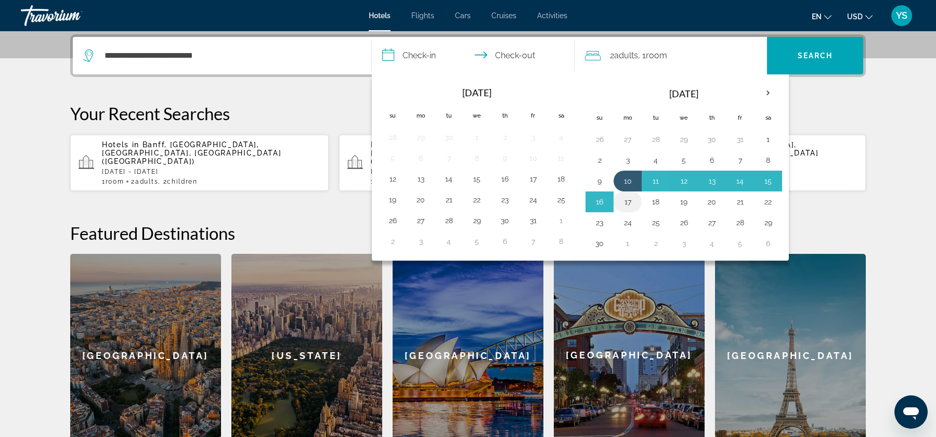
click at [630, 203] on button "17" at bounding box center [627, 201] width 17 height 15
type input "**********"
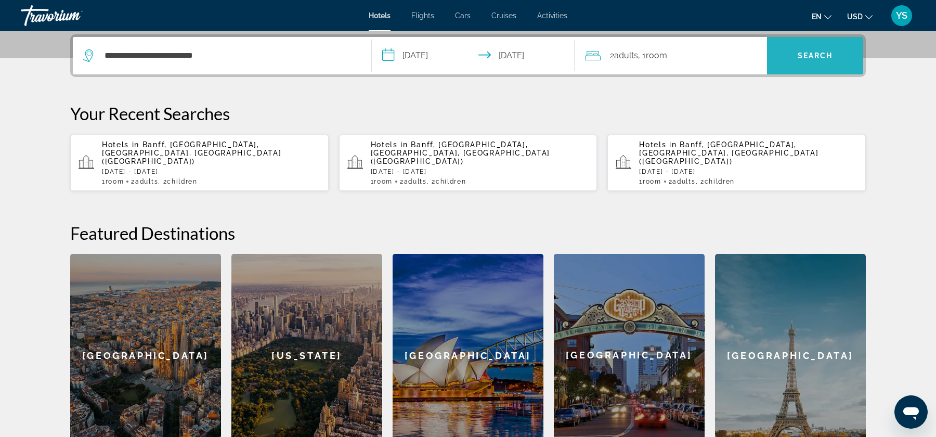
click at [814, 57] on span "Search" at bounding box center [815, 55] width 35 height 8
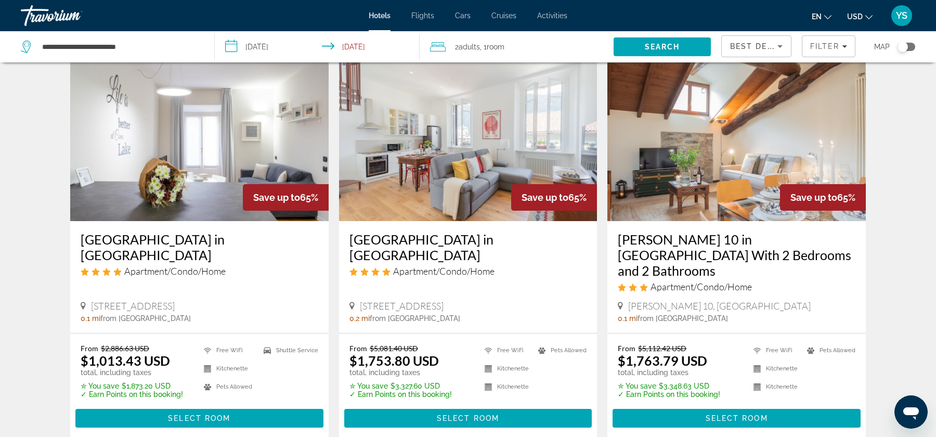
scroll to position [56, 0]
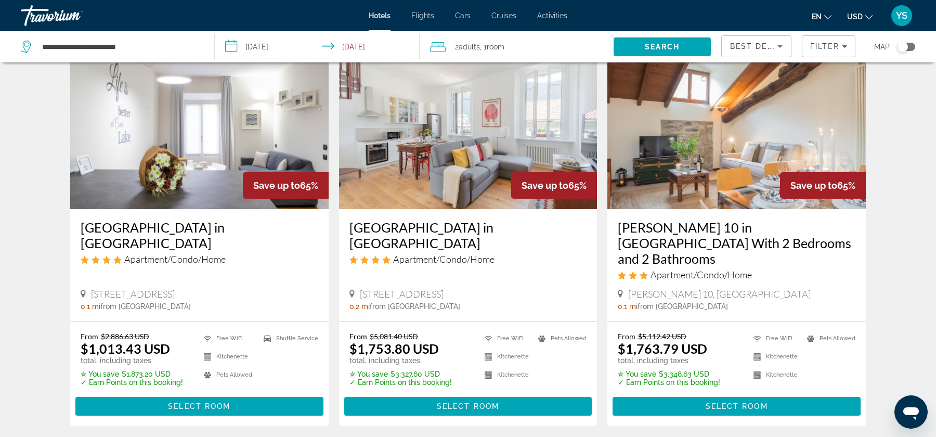
click at [193, 160] on img "Main content" at bounding box center [199, 126] width 258 height 166
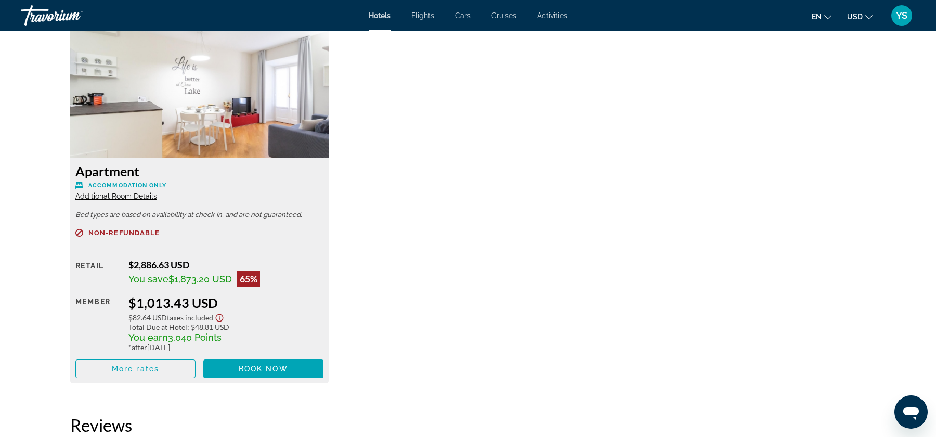
scroll to position [1421, 0]
drag, startPoint x: 132, startPoint y: 255, endPoint x: 190, endPoint y: 253, distance: 57.8
click at [190, 260] on div "$2,886.63 USD" at bounding box center [225, 265] width 194 height 11
drag, startPoint x: 135, startPoint y: 294, endPoint x: 225, endPoint y: 292, distance: 89.5
click at [225, 295] on div "$1,013.43 USD" at bounding box center [225, 303] width 194 height 16
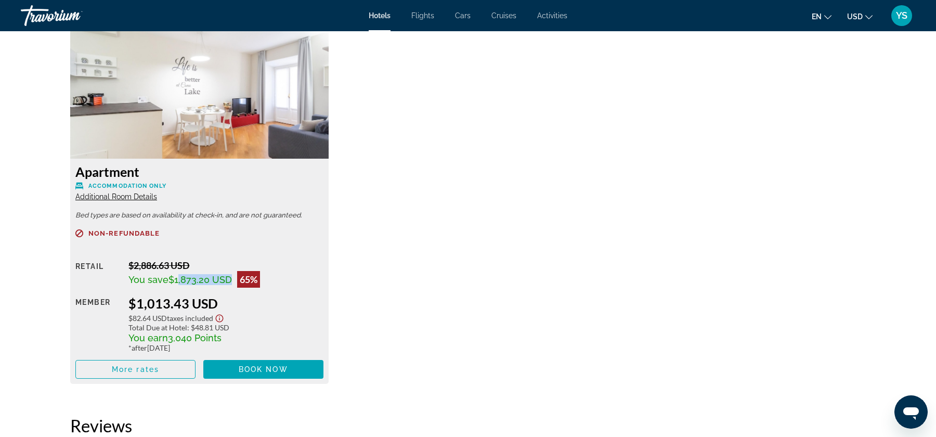
drag, startPoint x: 174, startPoint y: 269, endPoint x: 224, endPoint y: 265, distance: 49.5
click at [224, 274] on span "$1,873.20 USD" at bounding box center [199, 279] width 63 height 11
drag, startPoint x: 130, startPoint y: 330, endPoint x: 225, endPoint y: 327, distance: 94.7
click at [225, 332] on div "You earn 3,040 Points" at bounding box center [225, 337] width 194 height 11
click at [214, 332] on span "3,040 Points" at bounding box center [195, 337] width 54 height 11
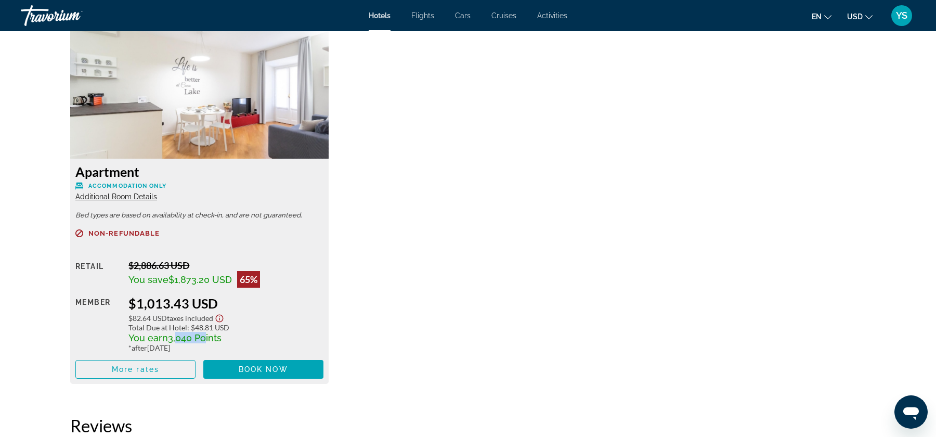
drag, startPoint x: 173, startPoint y: 329, endPoint x: 202, endPoint y: 329, distance: 29.1
click at [202, 332] on span "3,040 Points" at bounding box center [195, 337] width 54 height 11
click at [207, 332] on span "3,040 Points" at bounding box center [195, 337] width 54 height 11
click at [214, 332] on span "3,040 Points" at bounding box center [195, 337] width 54 height 11
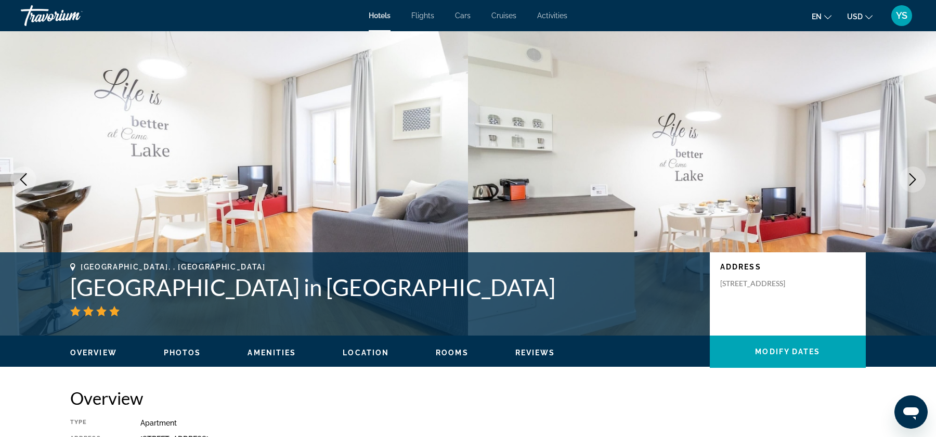
scroll to position [0, 0]
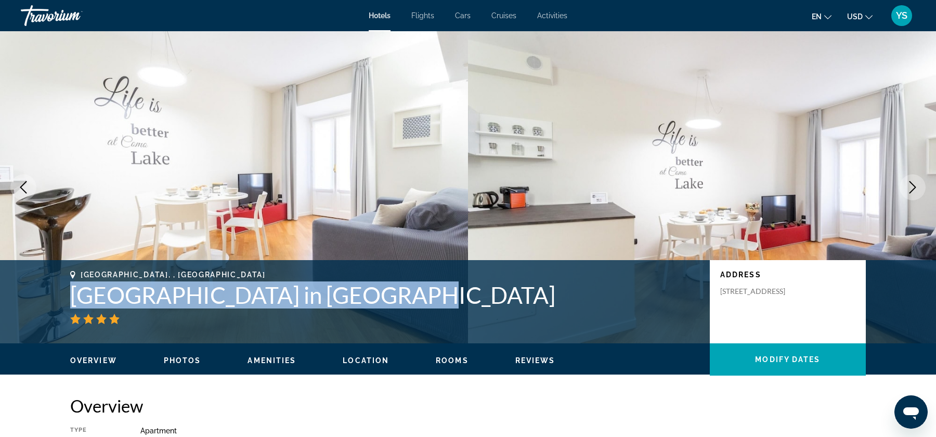
drag, startPoint x: 70, startPoint y: 292, endPoint x: 395, endPoint y: 298, distance: 325.1
click at [395, 298] on h1 "White Flat in Como City Center" at bounding box center [384, 294] width 629 height 27
copy h1 "White Flat in Como City Center"
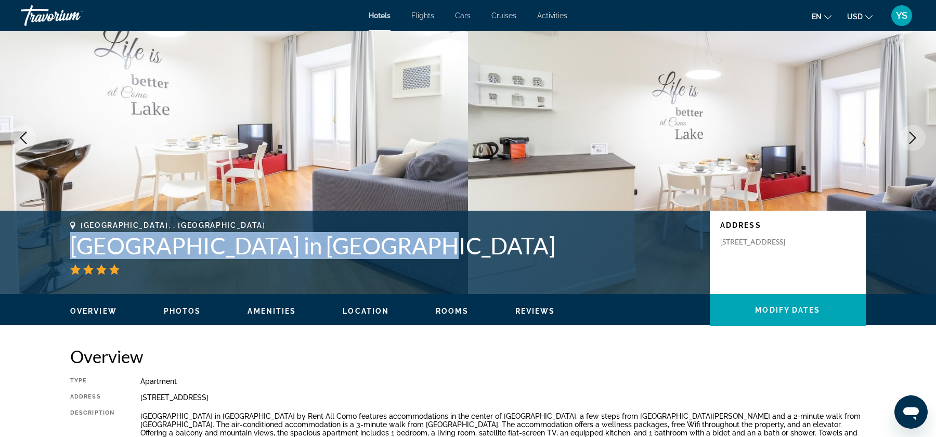
scroll to position [47, 0]
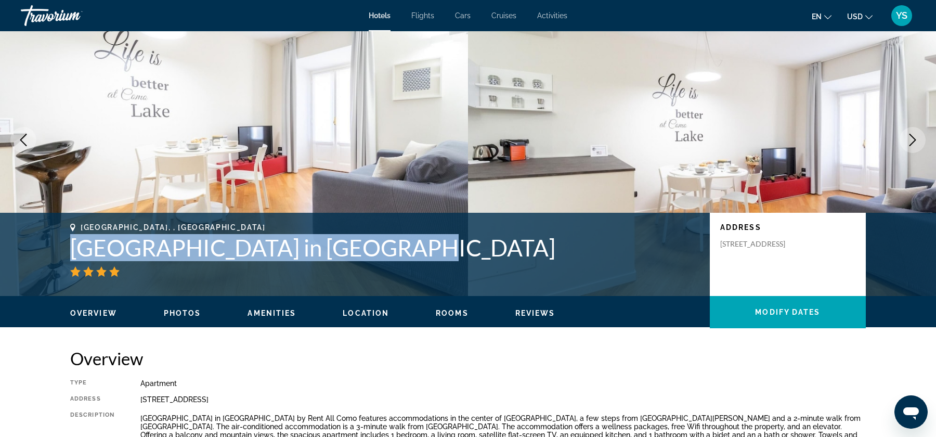
copy h1 "White Flat in Como City Center"
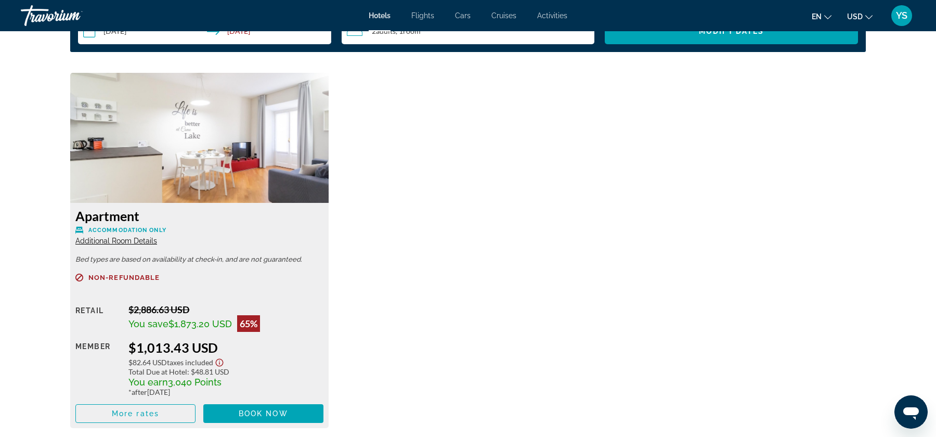
scroll to position [1389, 0]
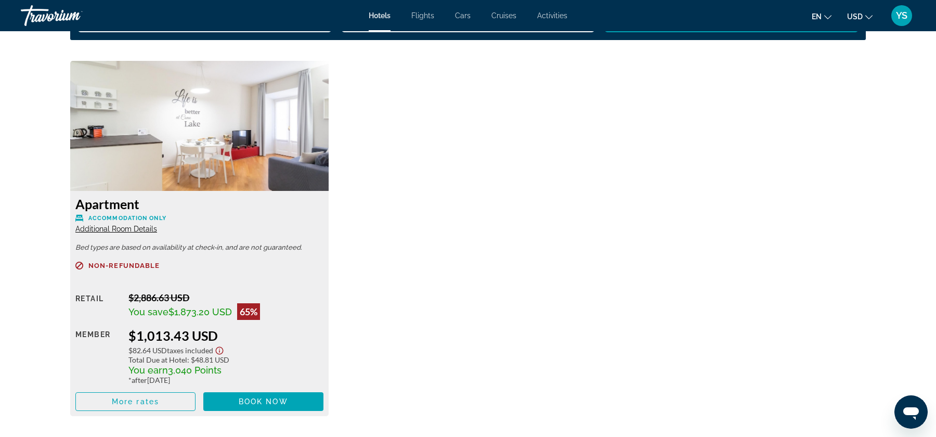
click at [277, 303] on div "You save $1,873.20 USD 65%" at bounding box center [225, 311] width 194 height 17
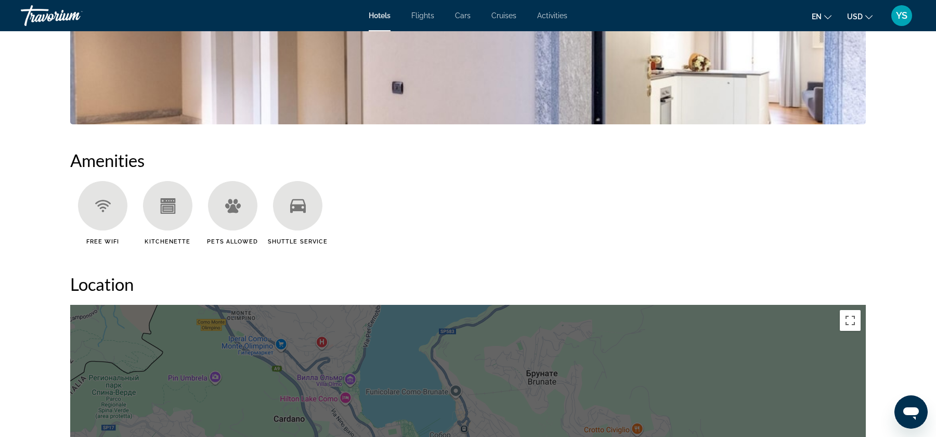
scroll to position [708, 0]
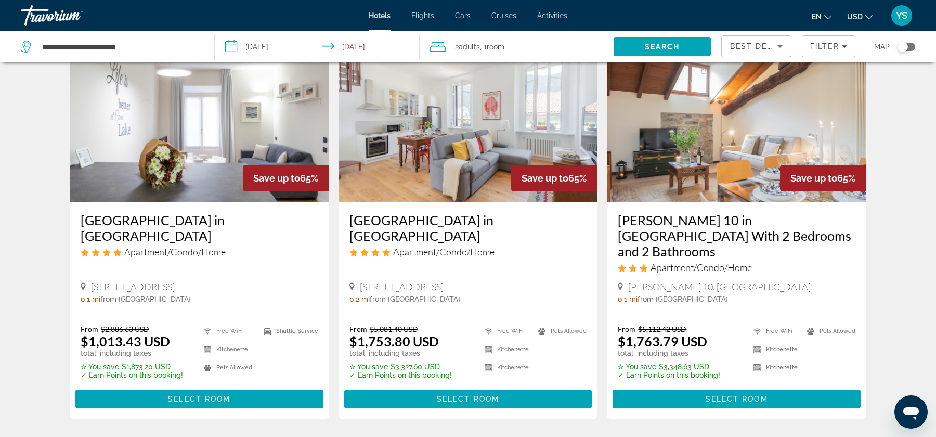
scroll to position [66, 0]
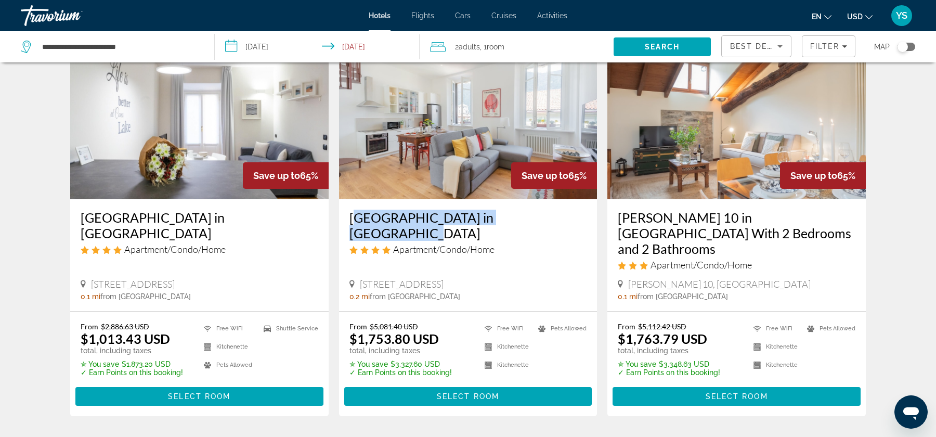
drag, startPoint x: 347, startPoint y: 218, endPoint x: 551, endPoint y: 215, distance: 203.9
click at [551, 215] on div "Rooftop Nest in Como City Center Apartment/Condo/Home Via Adamo Del Pero 38, Co…" at bounding box center [468, 255] width 258 height 112
copy h3 "Rooftop Nest in Como City Center"
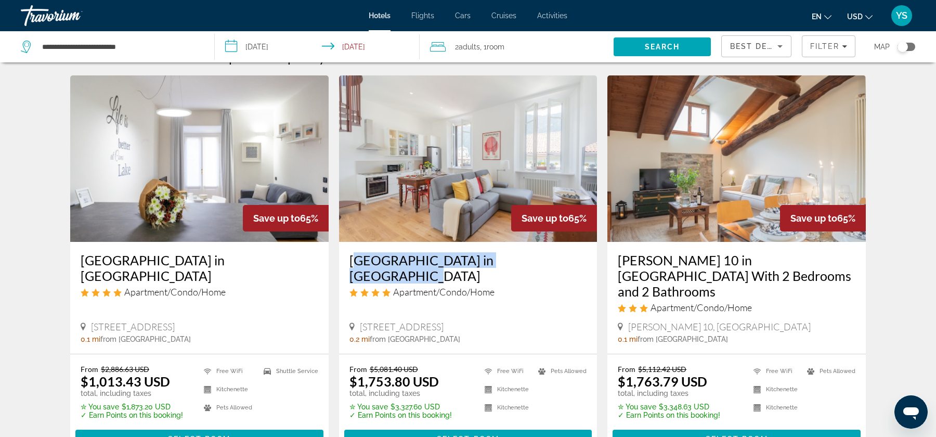
scroll to position [0, 0]
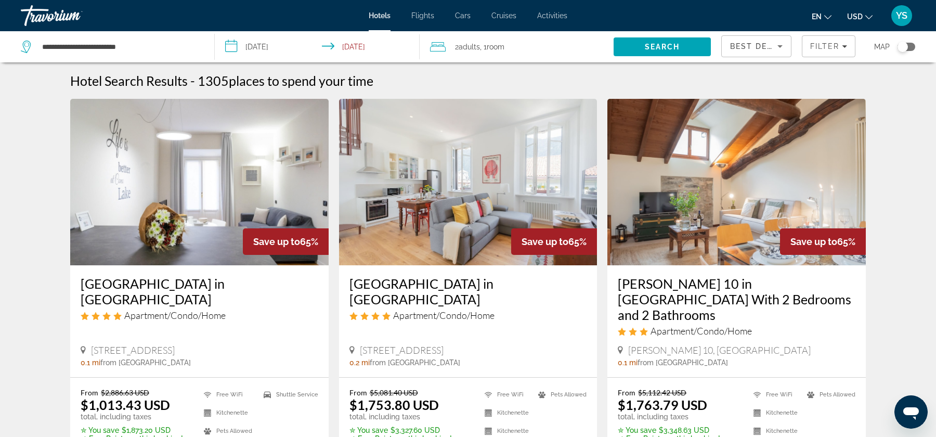
click at [276, 48] on input "**********" at bounding box center [319, 48] width 209 height 34
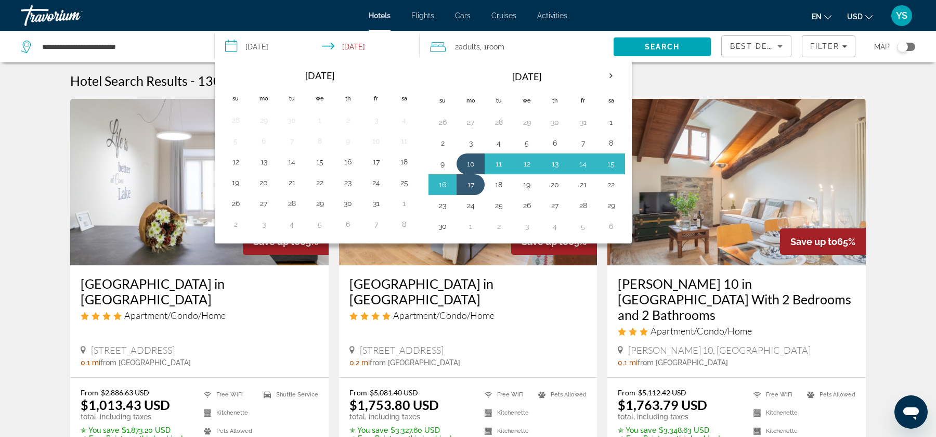
click at [773, 74] on div "Hotel Search Results - 1305 places to spend your time" at bounding box center [468, 81] width 796 height 16
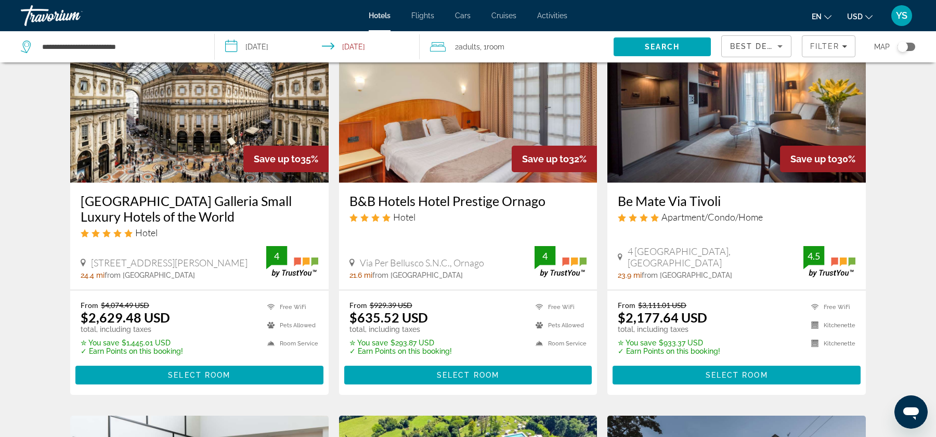
scroll to position [895, 0]
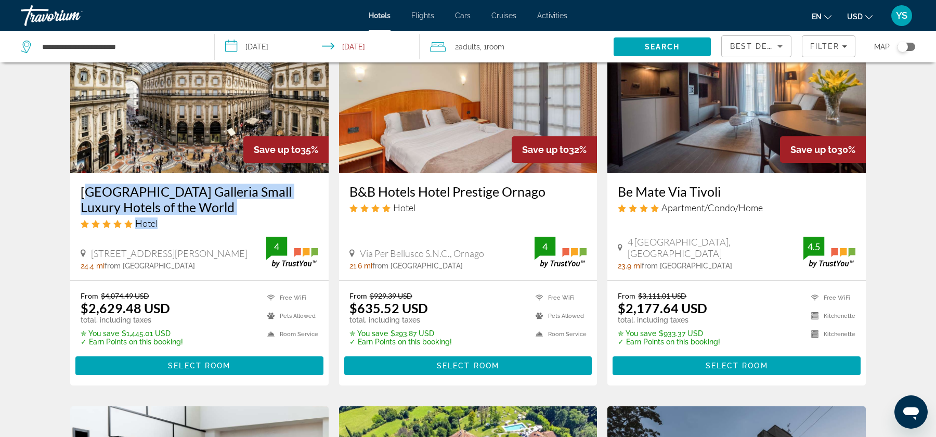
drag, startPoint x: 78, startPoint y: 171, endPoint x: 274, endPoint y: 204, distance: 198.9
click at [274, 204] on div "Galleria Vik Milano Townhouse Galleria Small Luxury Hotels of the World Hotel V…" at bounding box center [199, 226] width 258 height 107
copy div "Galleria Vik Milano Townhouse Galleria Small Luxury Hotels of the World Hotel"
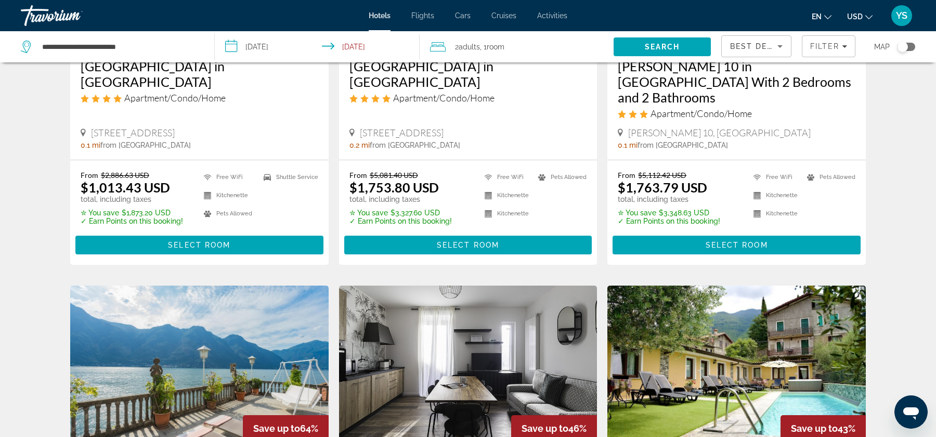
scroll to position [0, 0]
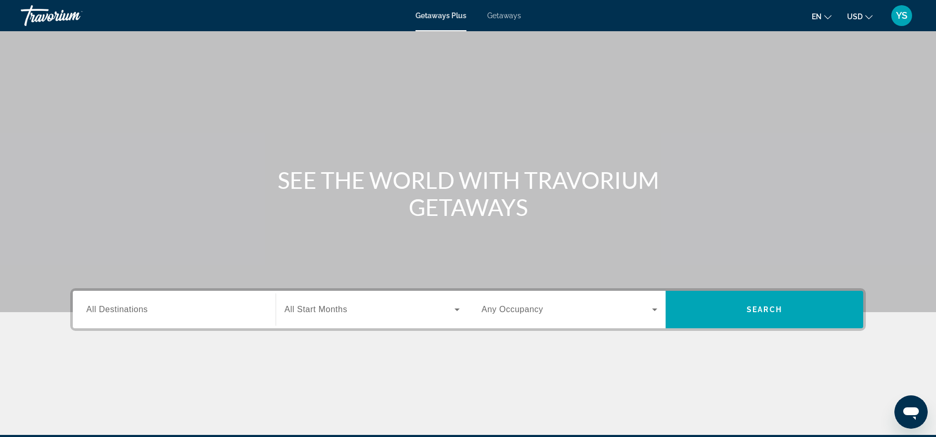
click at [163, 316] on div "Search widget" at bounding box center [174, 310] width 176 height 30
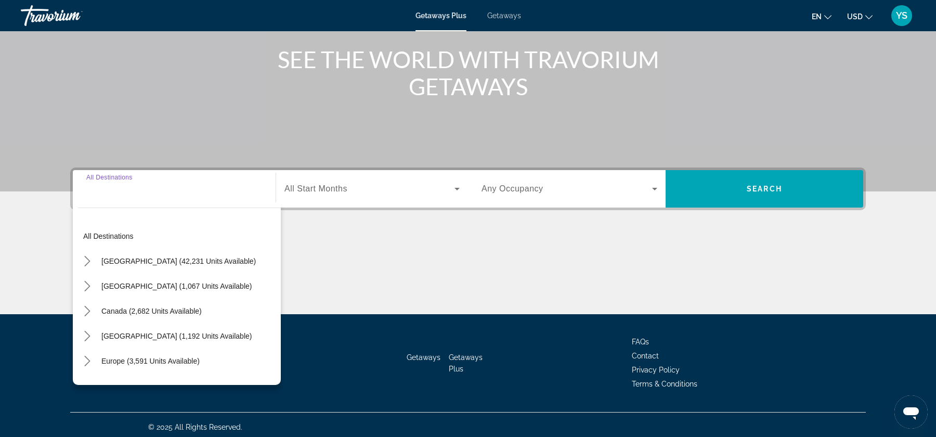
scroll to position [125, 0]
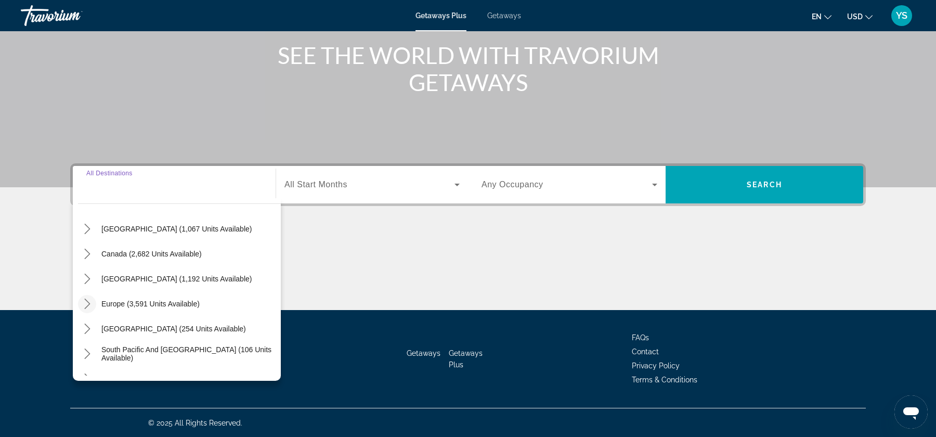
click at [90, 301] on icon "Toggle Europe (3,591 units available) submenu" at bounding box center [87, 304] width 10 height 10
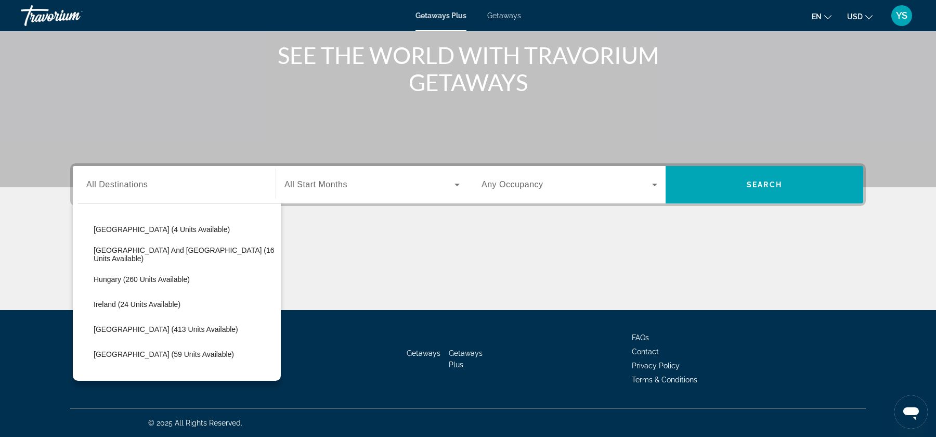
scroll to position [289, 0]
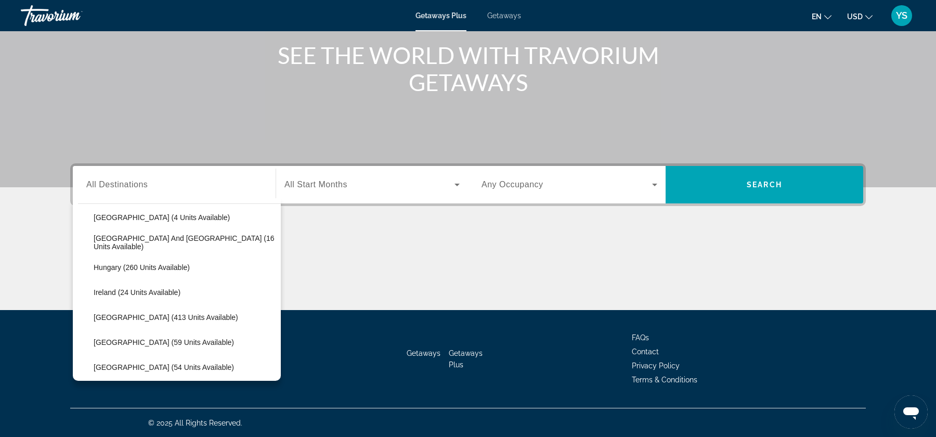
click at [138, 315] on span "[GEOGRAPHIC_DATA] (413 units available)" at bounding box center [166, 317] width 145 height 8
type input "**********"
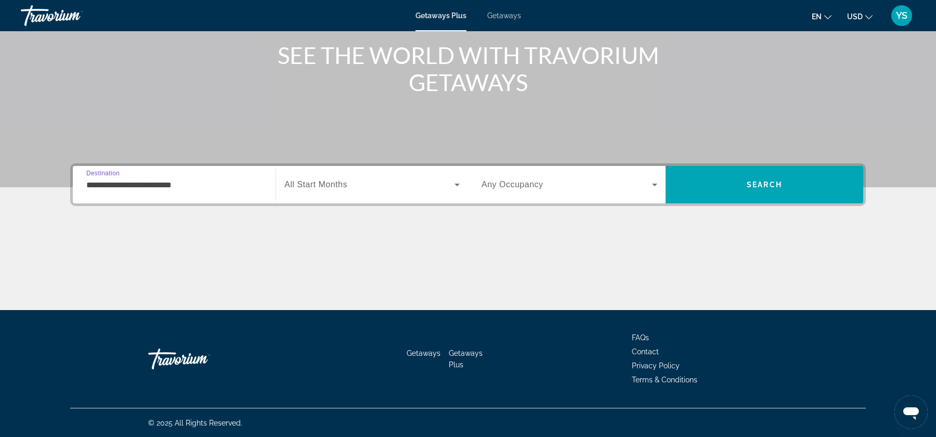
click at [380, 187] on span "Search widget" at bounding box center [369, 184] width 170 height 12
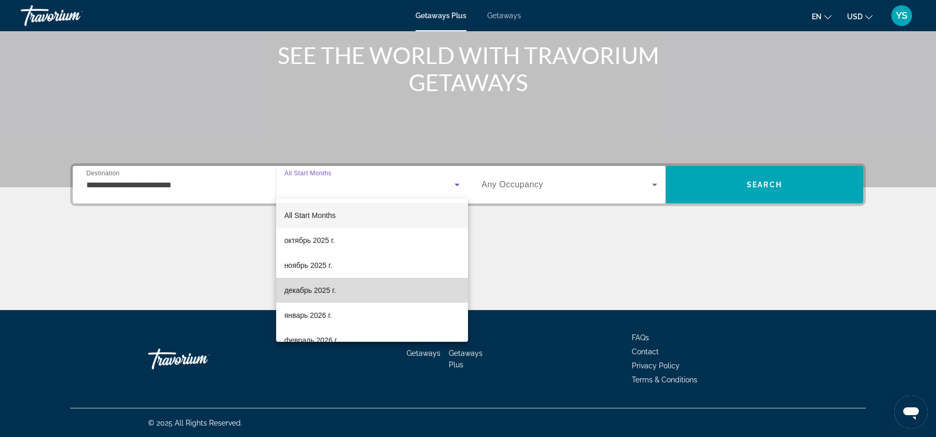
click at [374, 282] on mat-option "декабрь 2025 г." at bounding box center [372, 290] width 192 height 25
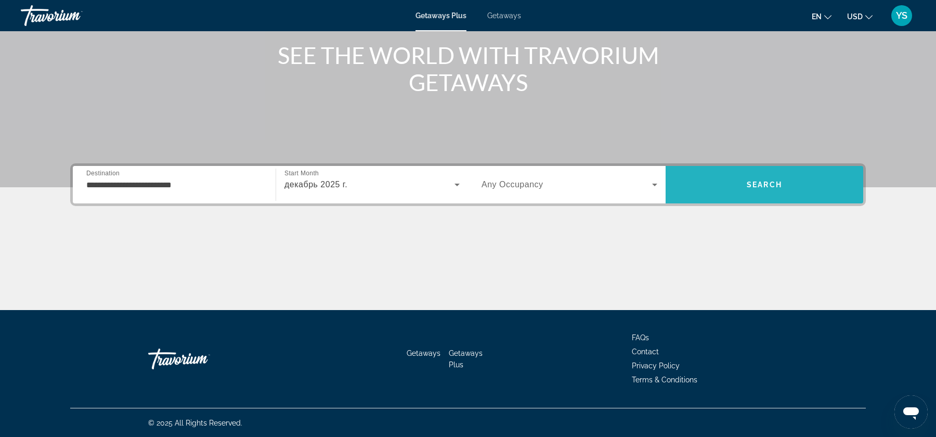
click at [695, 178] on span "Search" at bounding box center [765, 184] width 198 height 25
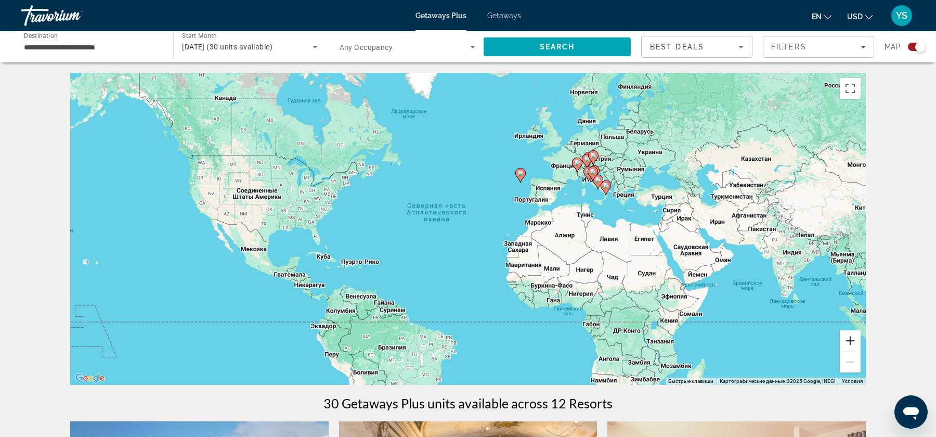
click at [847, 344] on button "Увеличить" at bounding box center [850, 340] width 21 height 21
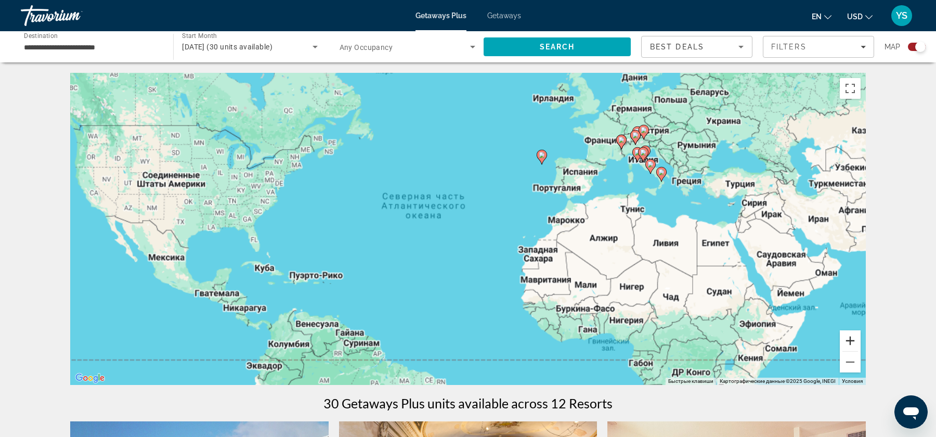
click at [847, 344] on button "Увеличить" at bounding box center [850, 340] width 21 height 21
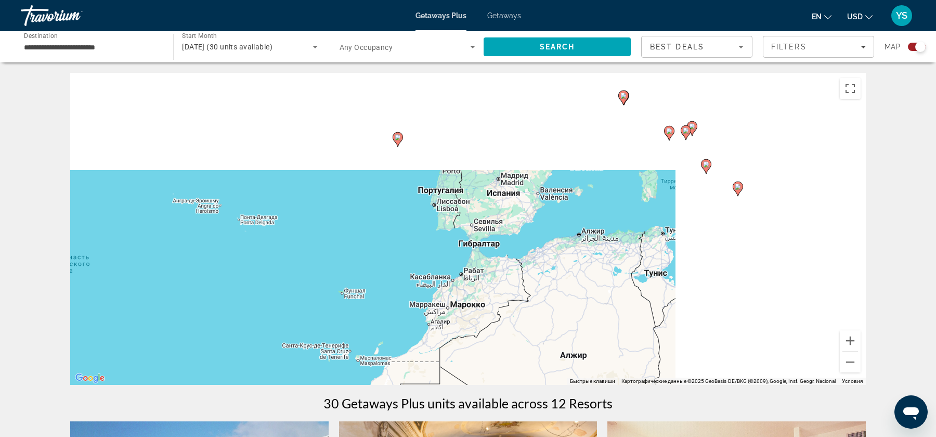
drag, startPoint x: 815, startPoint y: 157, endPoint x: 499, endPoint y: 276, distance: 337.9
click at [499, 276] on div "Чтобы активировать перетаскивание с помощью клавиатуры, нажмите Alt + Ввод. Пос…" at bounding box center [468, 229] width 796 height 312
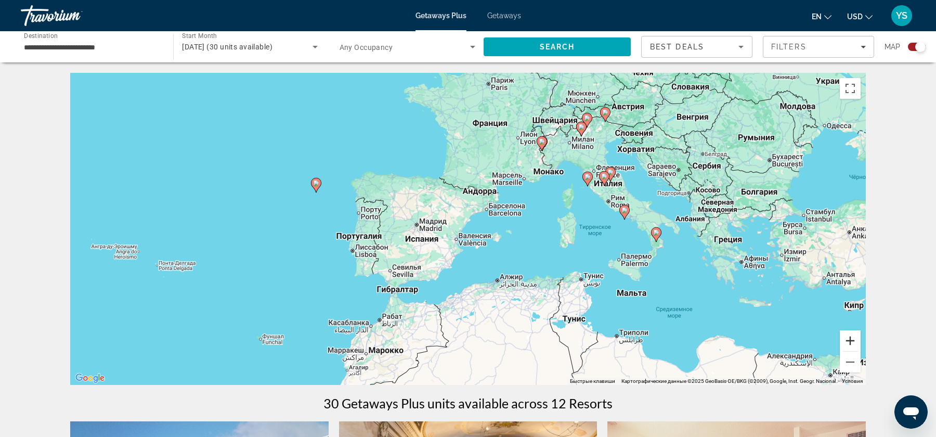
click at [851, 334] on button "Увеличить" at bounding box center [850, 340] width 21 height 21
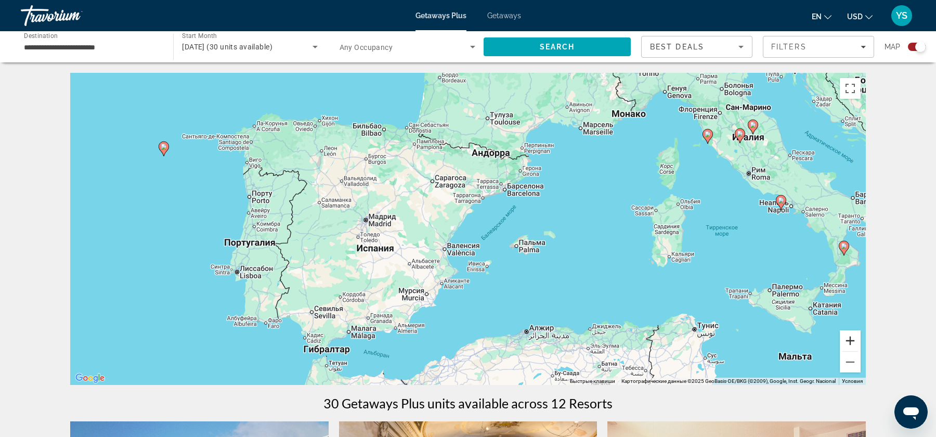
click at [851, 334] on button "Увеличить" at bounding box center [850, 340] width 21 height 21
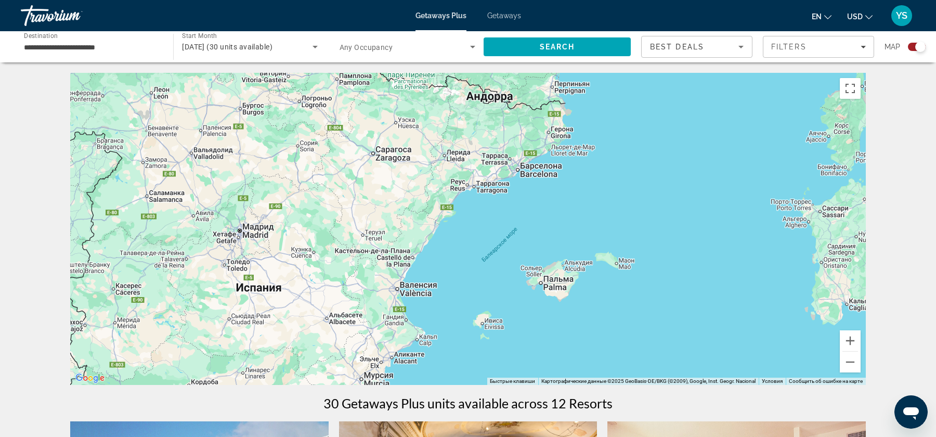
drag, startPoint x: 775, startPoint y: 146, endPoint x: 590, endPoint y: 321, distance: 254.9
click at [590, 321] on div "Чтобы активировать перетаскивание с помощью клавиатуры, нажмите Alt + Ввод. Пос…" at bounding box center [468, 229] width 796 height 312
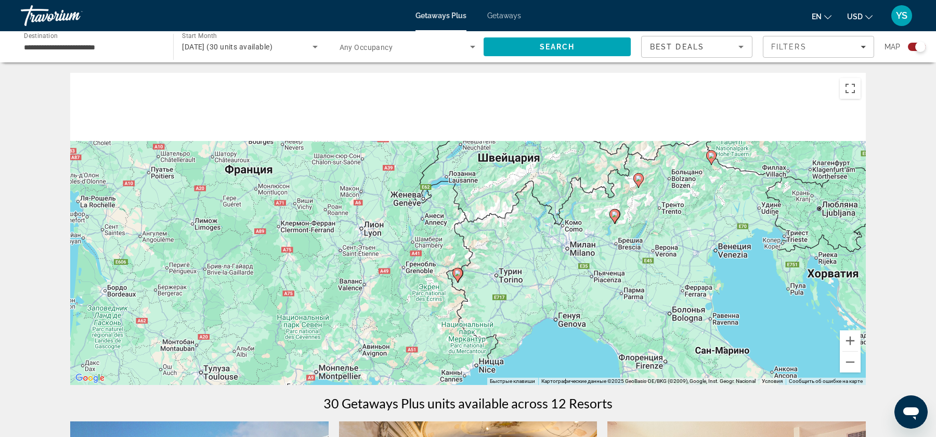
drag, startPoint x: 655, startPoint y: 178, endPoint x: 601, endPoint y: 315, distance: 147.3
click at [601, 315] on div "Чтобы активировать перетаскивание с помощью клавиатуры, нажмите Alt + Ввод. Пос…" at bounding box center [468, 229] width 796 height 312
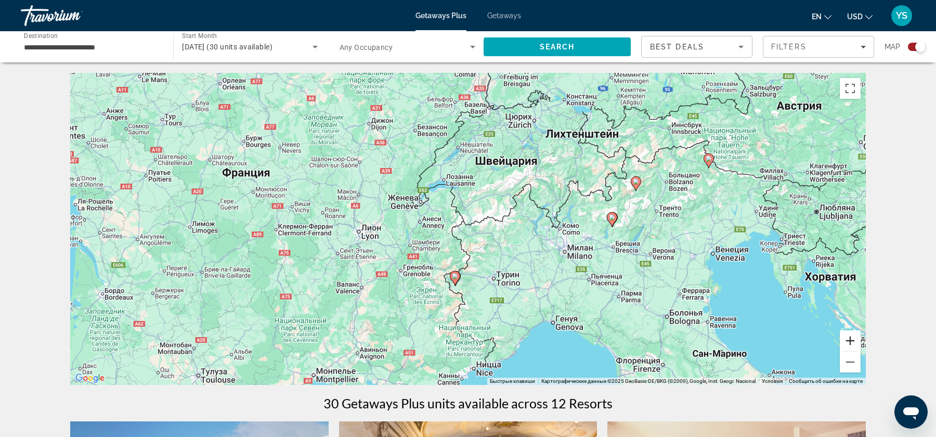
click at [854, 342] on button "Увеличить" at bounding box center [850, 340] width 21 height 21
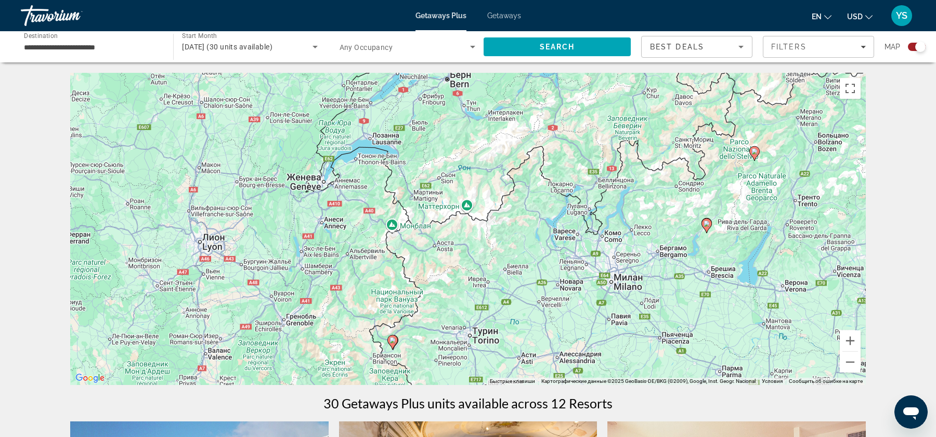
drag, startPoint x: 807, startPoint y: 229, endPoint x: 656, endPoint y: 268, distance: 155.8
click at [656, 268] on div "Чтобы активировать перетаскивание с помощью клавиатуры, нажмите Alt + Ввод. Пос…" at bounding box center [468, 229] width 796 height 312
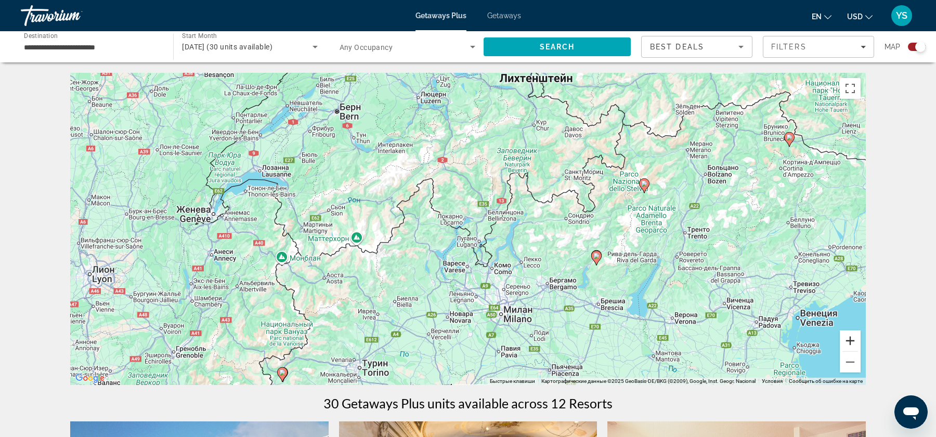
click at [853, 345] on button "Увеличить" at bounding box center [850, 340] width 21 height 21
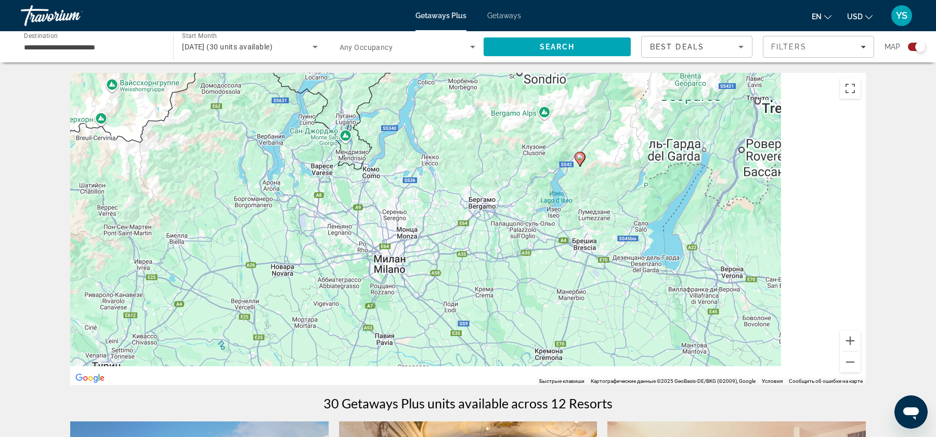
drag, startPoint x: 766, startPoint y: 340, endPoint x: 609, endPoint y: 198, distance: 211.0
click at [609, 198] on div "Чтобы активировать перетаскивание с помощью клавиатуры, нажмите Alt + Ввод. Пос…" at bounding box center [468, 229] width 796 height 312
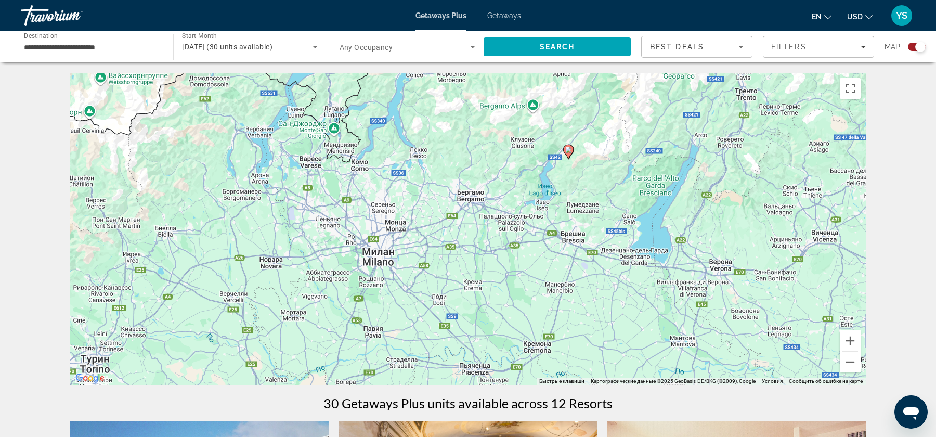
click at [570, 158] on gmp-advanced-marker "Main content" at bounding box center [568, 152] width 10 height 16
type input "**********"
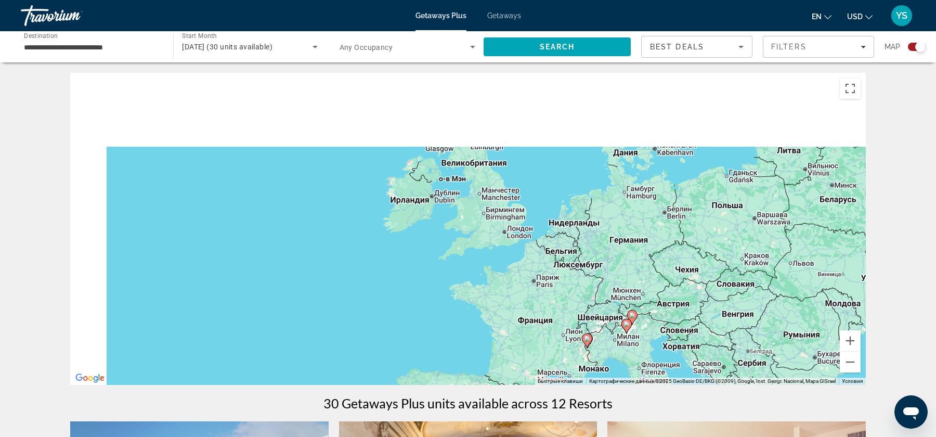
drag, startPoint x: 420, startPoint y: 136, endPoint x: 596, endPoint y: 250, distance: 209.4
click at [596, 250] on div "Чтобы активировать перетаскивание с помощью клавиатуры, нажмите Alt + Ввод. Пос…" at bounding box center [468, 229] width 796 height 312
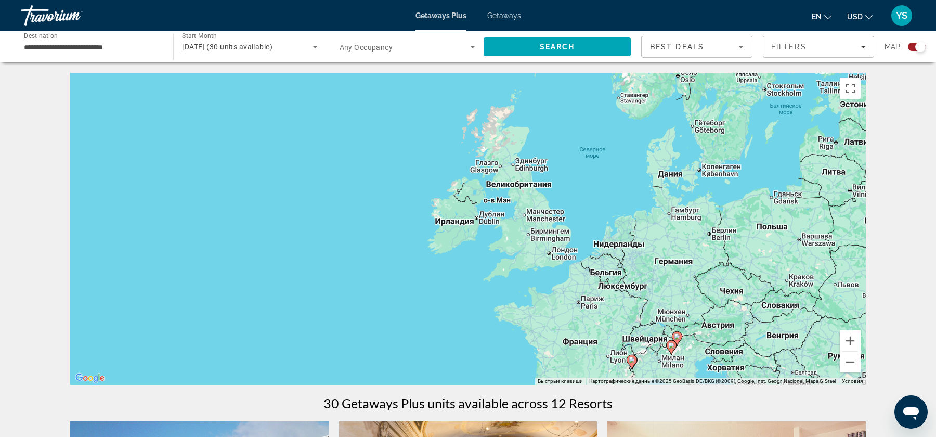
drag, startPoint x: 439, startPoint y: 207, endPoint x: 495, endPoint y: 219, distance: 57.4
click at [495, 219] on div "Чтобы активировать перетаскивание с помощью клавиатуры, нажмите Alt + Ввод. Пос…" at bounding box center [468, 229] width 796 height 312
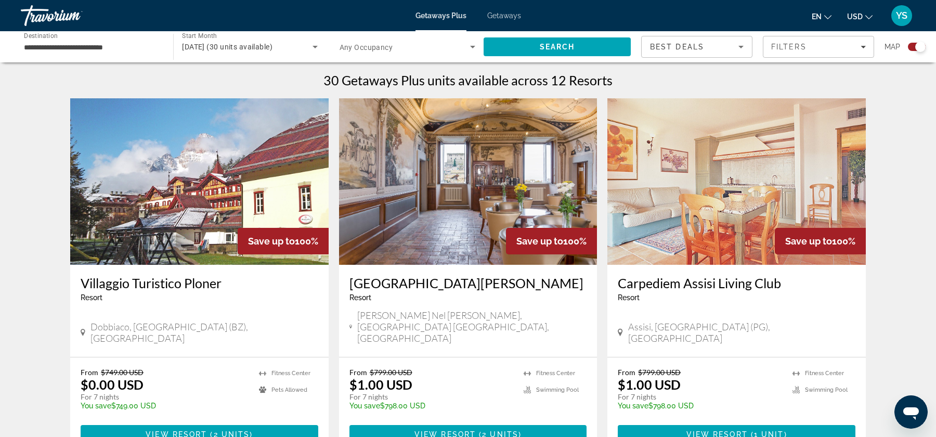
scroll to position [328, 0]
